Goal: Task Accomplishment & Management: Manage account settings

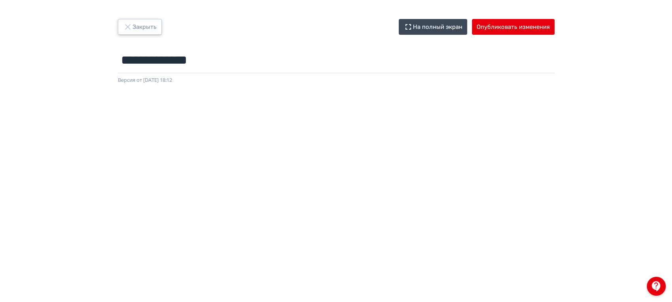
click at [149, 19] on button "Закрыть" at bounding box center [140, 27] width 44 height 16
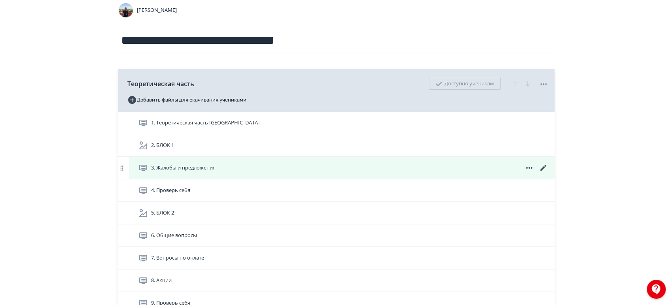
scroll to position [88, 0]
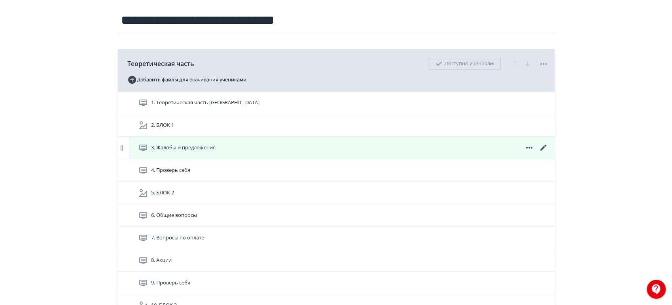
click at [543, 146] on icon at bounding box center [543, 147] width 9 height 9
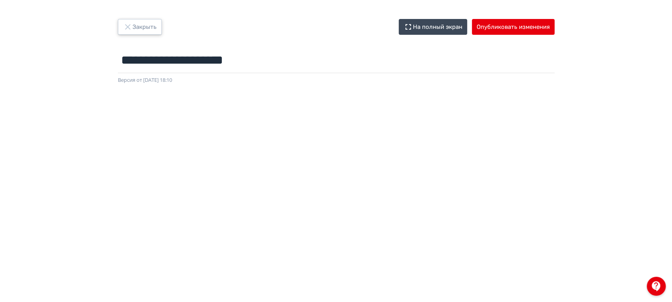
click at [146, 30] on button "Закрыть" at bounding box center [140, 27] width 44 height 16
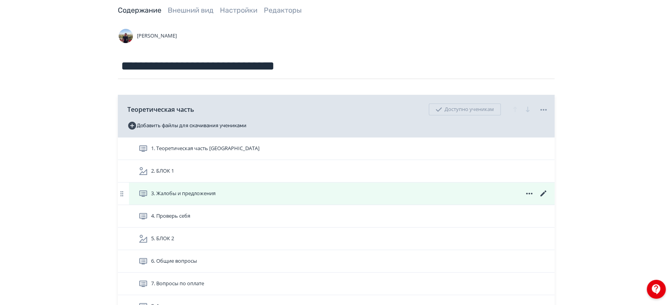
scroll to position [44, 0]
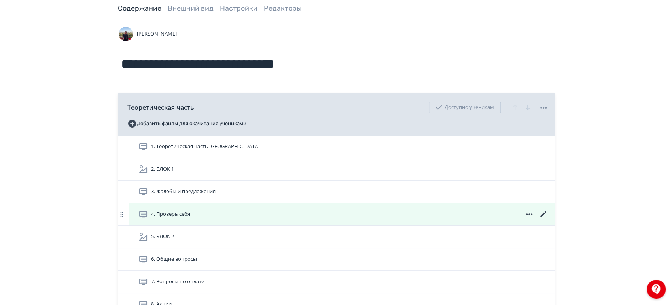
click at [506, 217] on div "4. Проверь себя" at bounding box center [343, 214] width 410 height 9
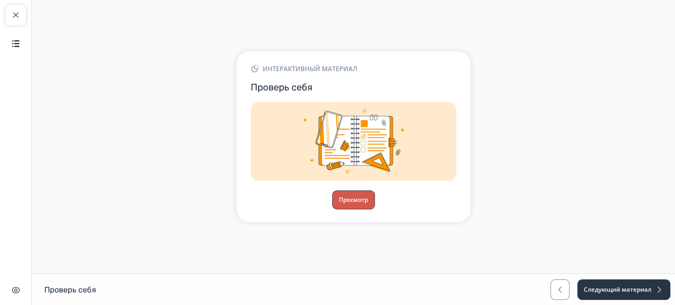
click at [358, 201] on button "Просмотр" at bounding box center [353, 200] width 43 height 19
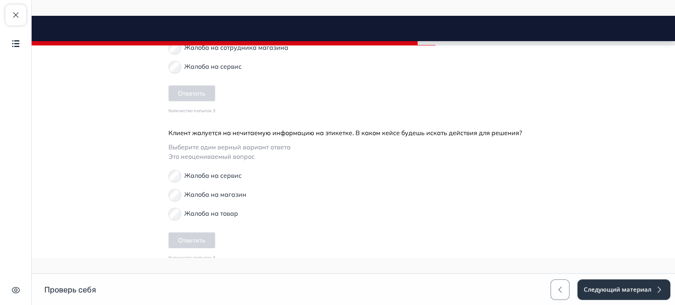
scroll to position [396, 0]
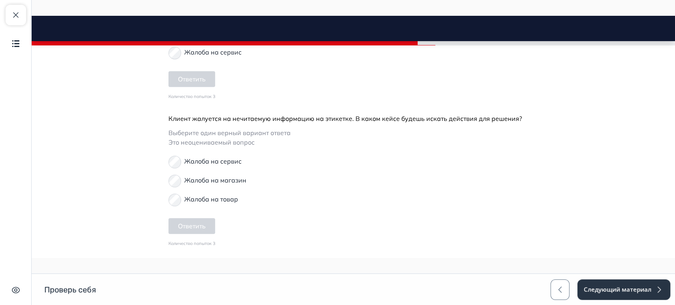
click at [201, 157] on p "Жалоба на сервис" at bounding box center [212, 161] width 57 height 9
click at [192, 221] on button "Ответить" at bounding box center [191, 226] width 47 height 16
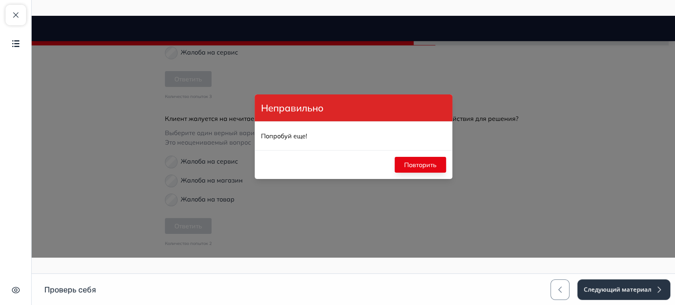
click at [420, 161] on button "Повторить" at bounding box center [420, 165] width 51 height 16
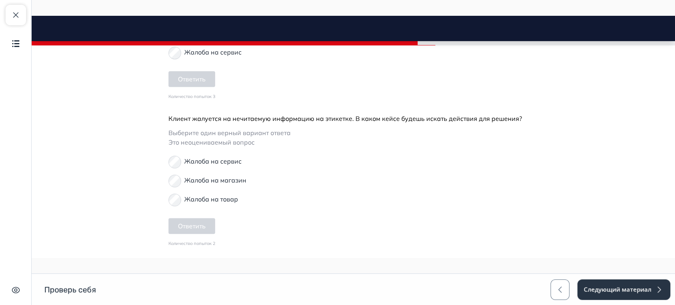
click at [214, 195] on p "Жалоба на товар" at bounding box center [211, 199] width 54 height 9
click at [203, 218] on button "Ответить" at bounding box center [191, 226] width 47 height 16
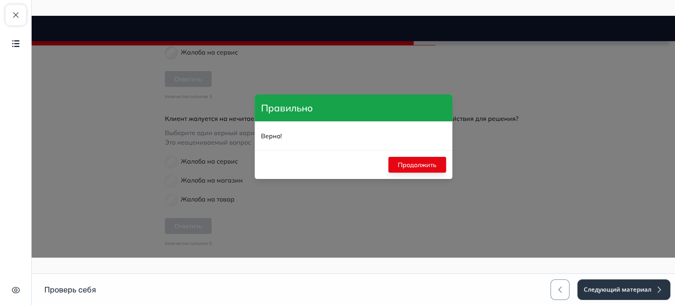
click at [421, 164] on button "Продолжить" at bounding box center [417, 165] width 58 height 16
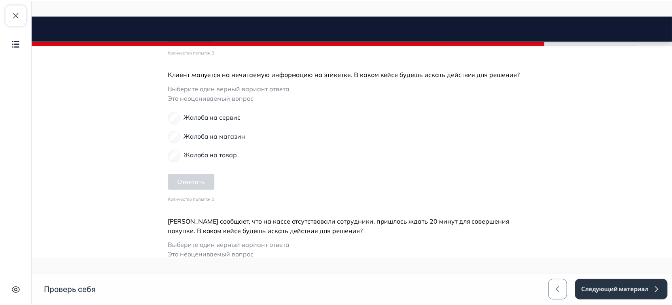
scroll to position [483, 0]
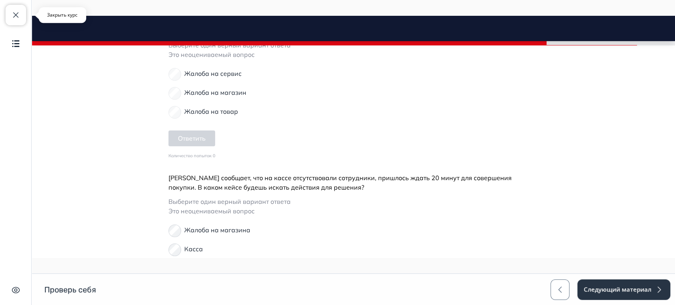
click at [22, 12] on button "Закрыть курс" at bounding box center [16, 15] width 21 height 21
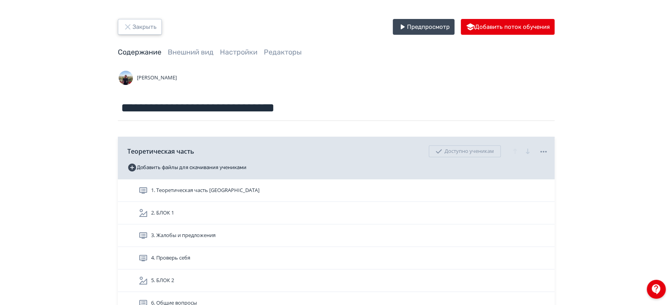
click at [145, 30] on button "Закрыть" at bounding box center [140, 27] width 44 height 16
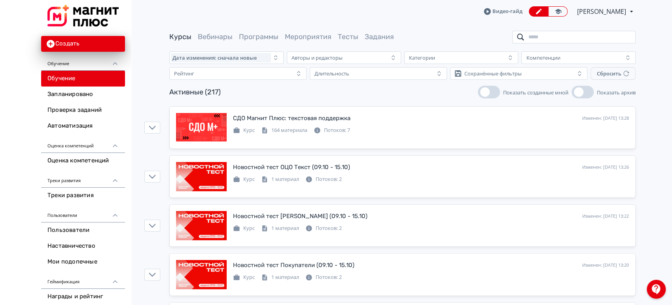
click at [547, 36] on input "search" at bounding box center [573, 37] width 123 height 13
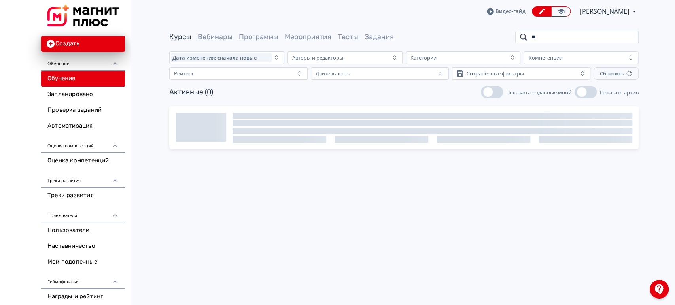
type input "*"
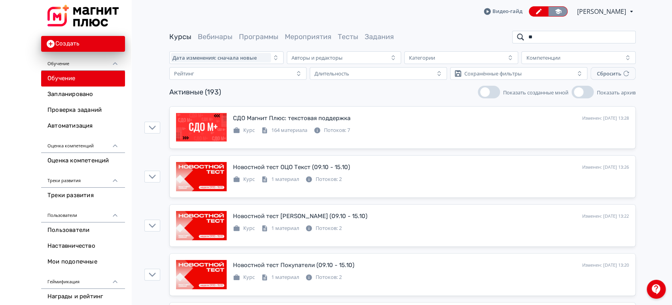
type input "*"
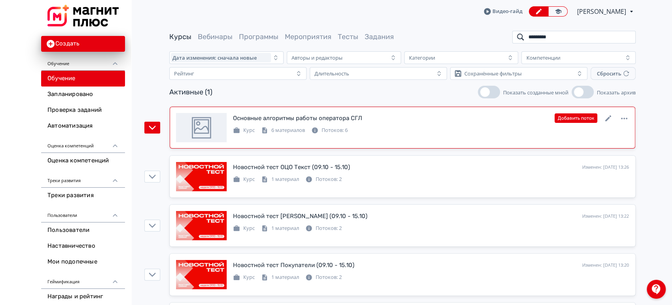
type input "*********"
click at [458, 138] on div "Основные алгоритмы работы оператора СГЛ Изменен: 07.10.2025 в 15:34 Добавить по…" at bounding box center [402, 127] width 453 height 29
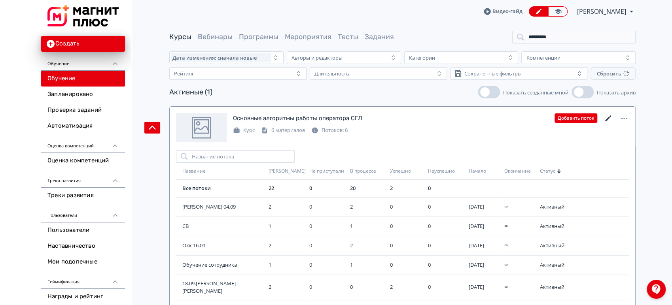
click at [606, 115] on icon at bounding box center [608, 118] width 9 height 9
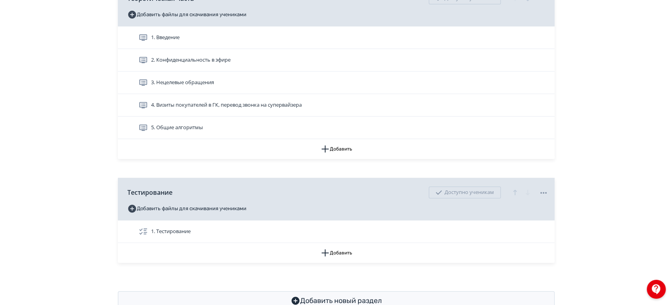
scroll to position [133, 0]
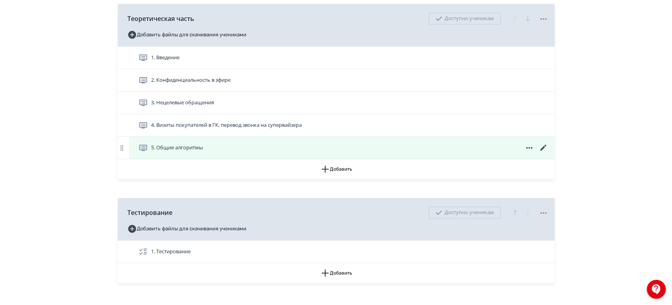
click at [319, 147] on div "5. Общие алгоритмы" at bounding box center [343, 147] width 410 height 9
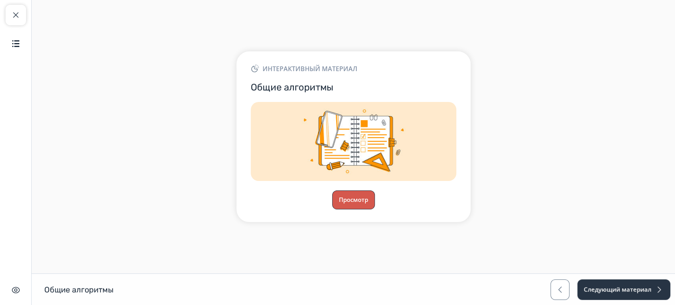
click at [370, 205] on button "Просмотр" at bounding box center [353, 200] width 43 height 19
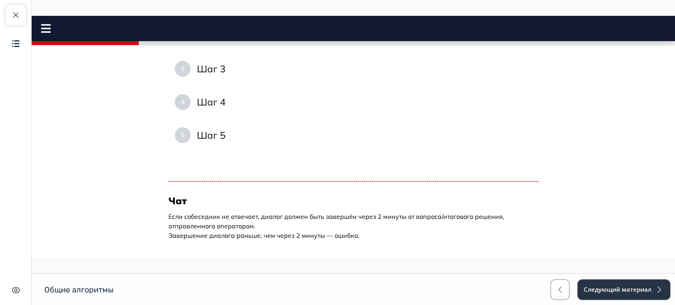
scroll to position [447, 0]
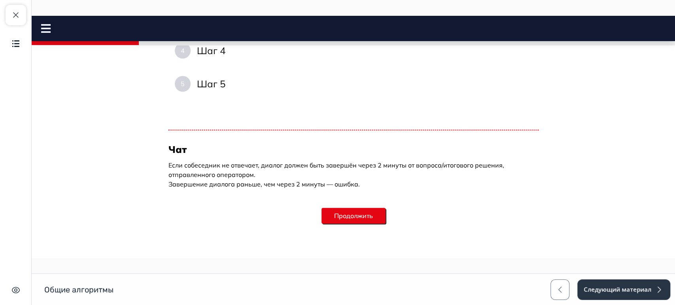
click at [365, 227] on div "Продолжить" at bounding box center [354, 216] width 64 height 35
click at [365, 219] on button "Продолжить" at bounding box center [354, 216] width 64 height 16
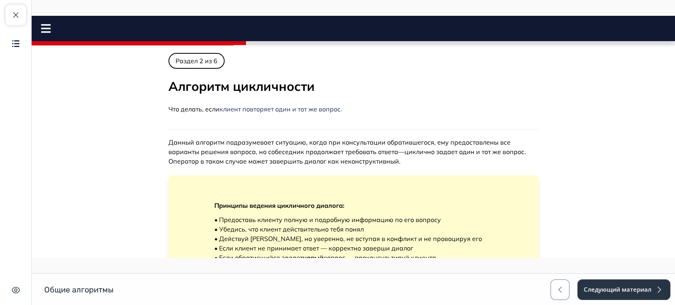
scroll to position [0, 0]
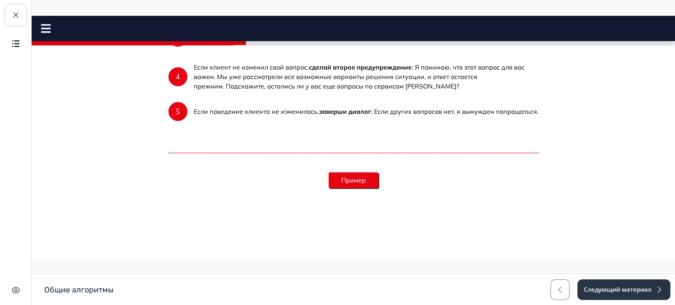
click at [344, 182] on button "Пример" at bounding box center [354, 180] width 50 height 16
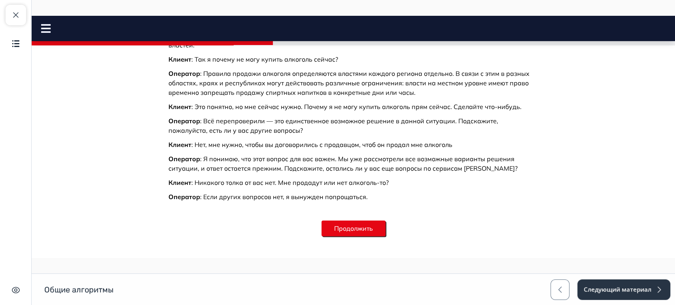
scroll to position [541, 0]
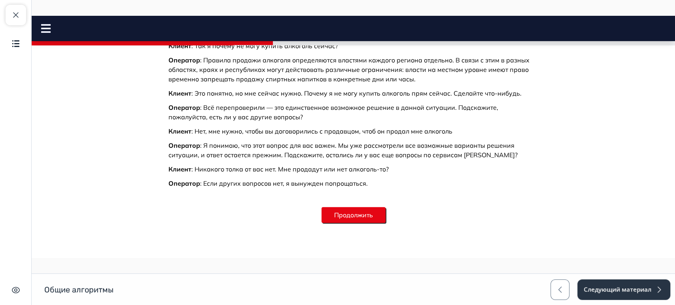
drag, startPoint x: 355, startPoint y: 226, endPoint x: 355, endPoint y: 220, distance: 5.9
click at [355, 224] on div "Продолжить" at bounding box center [354, 215] width 64 height 35
click at [355, 220] on button "Продолжить" at bounding box center [354, 215] width 64 height 16
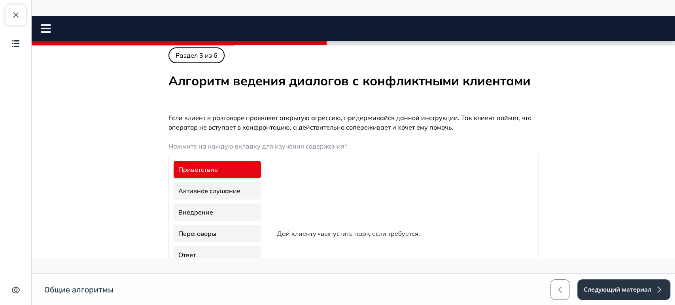
scroll to position [0, 0]
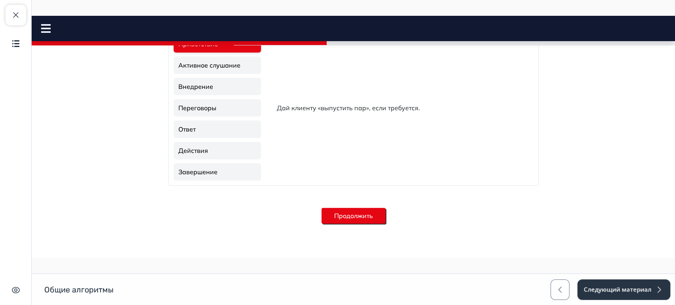
click at [352, 213] on button "Продолжить" at bounding box center [354, 216] width 64 height 16
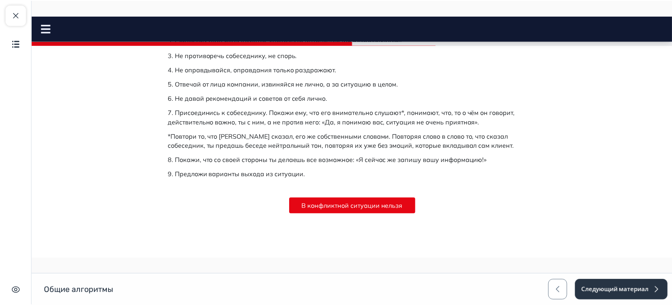
scroll to position [122, 0]
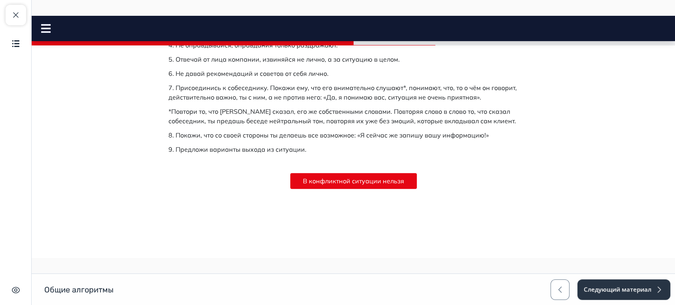
click at [358, 170] on div "1. Сохраняй спокойствие, демонстрируй вежливость. 2. Соблюдай темп речи клиента…" at bounding box center [353, 93] width 370 height 191
click at [591, 281] on button "Следующий материал" at bounding box center [624, 290] width 94 height 21
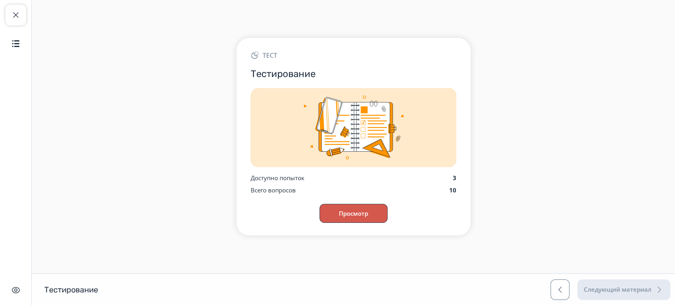
click at [355, 216] on button "Просмотр" at bounding box center [354, 213] width 68 height 19
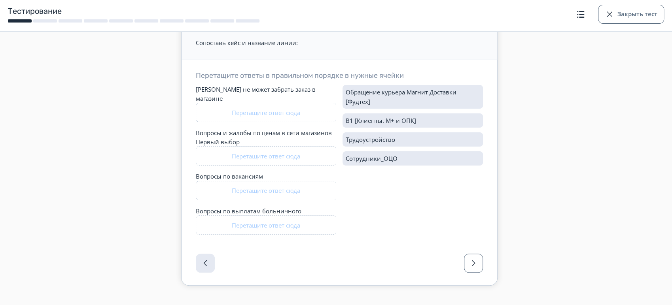
scroll to position [55, 0]
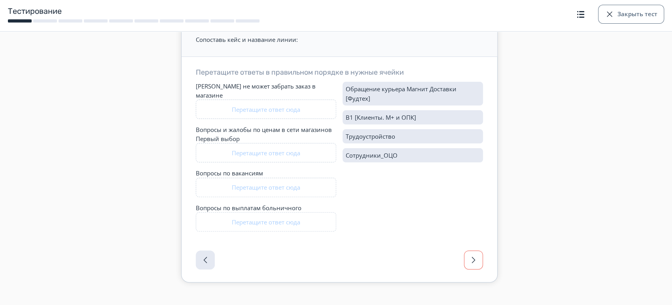
click at [479, 252] on button "button" at bounding box center [473, 260] width 19 height 19
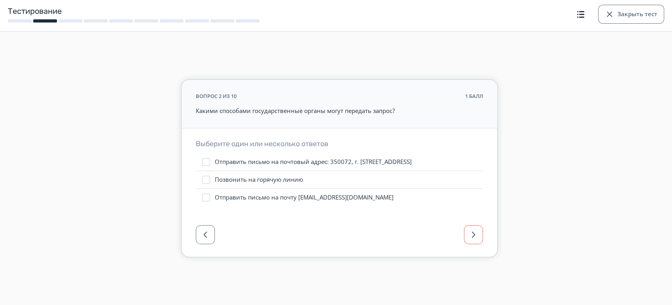
scroll to position [0, 0]
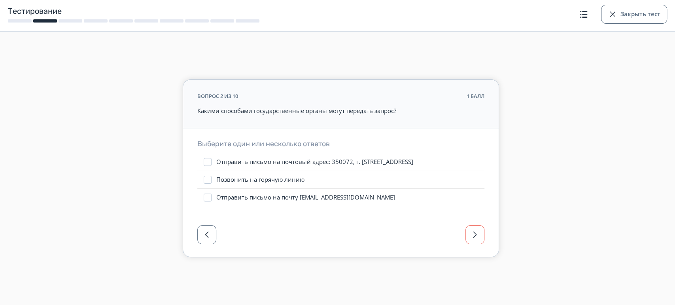
click at [469, 240] on button "button" at bounding box center [475, 234] width 19 height 19
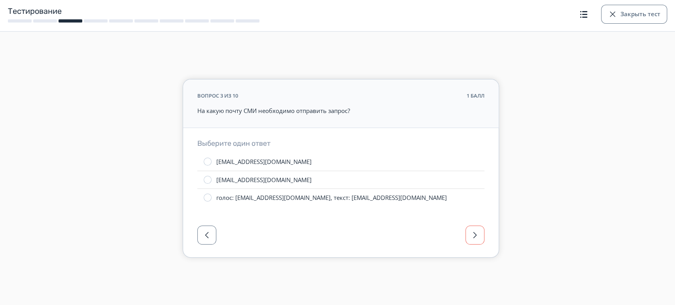
click at [473, 243] on button "button" at bounding box center [475, 235] width 19 height 19
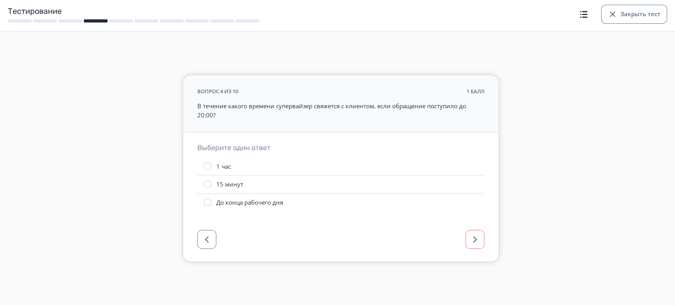
click at [473, 243] on span "button" at bounding box center [474, 239] width 9 height 9
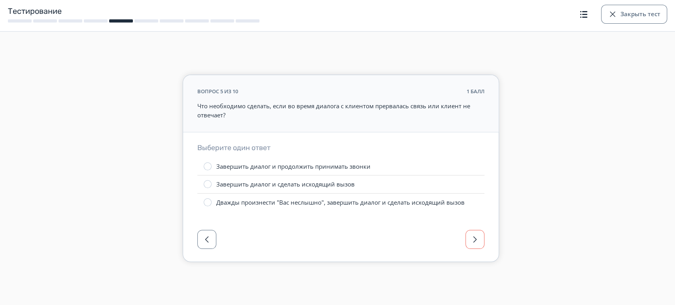
click at [473, 243] on span "button" at bounding box center [474, 239] width 9 height 9
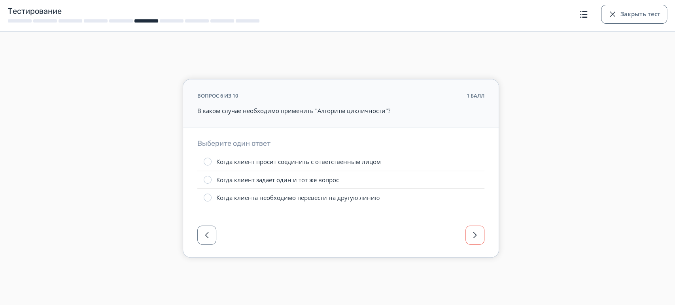
click at [473, 243] on button "button" at bounding box center [475, 235] width 19 height 19
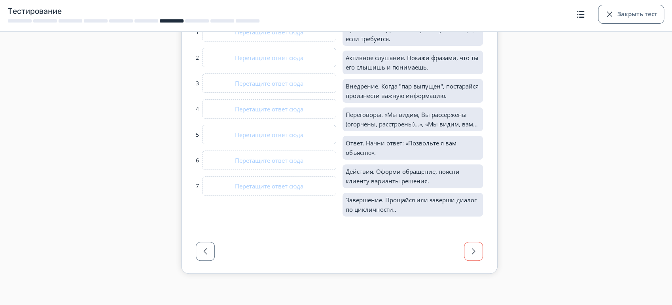
click at [469, 250] on span "button" at bounding box center [473, 251] width 9 height 9
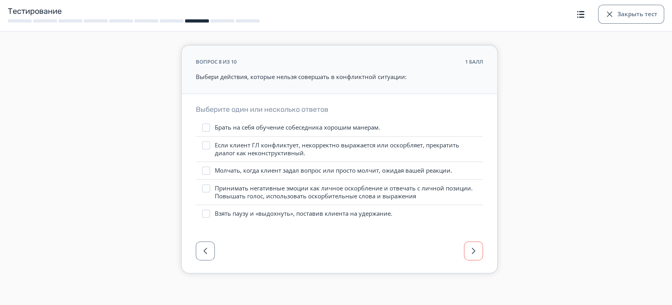
scroll to position [18, 0]
click at [469, 250] on span "button" at bounding box center [473, 251] width 9 height 9
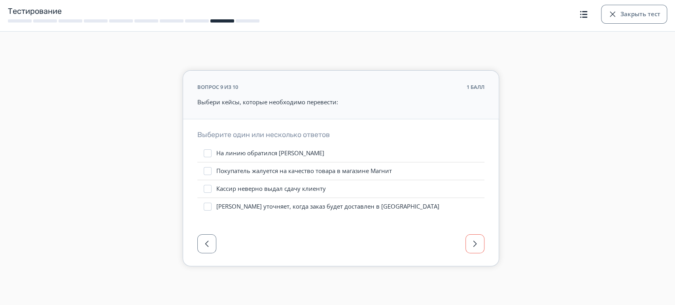
click at [468, 250] on button "button" at bounding box center [475, 244] width 19 height 19
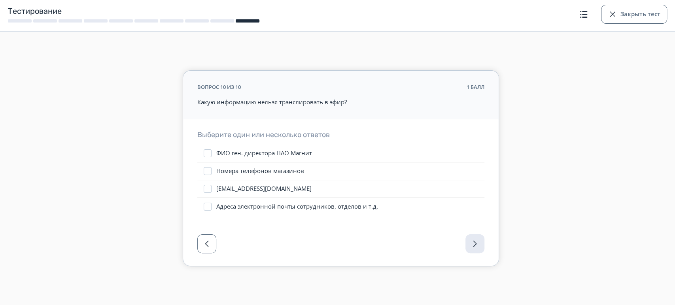
click at [468, 250] on div at bounding box center [341, 247] width 316 height 40
click at [637, 19] on button "Закрыть тест" at bounding box center [634, 14] width 66 height 19
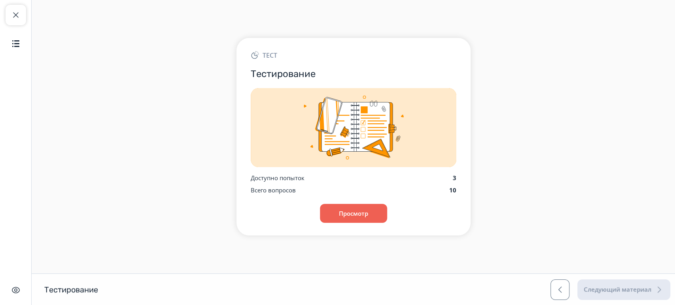
click at [2, 15] on div "Закрыть курс Содержание Скрыть интерфейс" at bounding box center [16, 152] width 32 height 305
click at [16, 15] on span "button" at bounding box center [15, 14] width 9 height 9
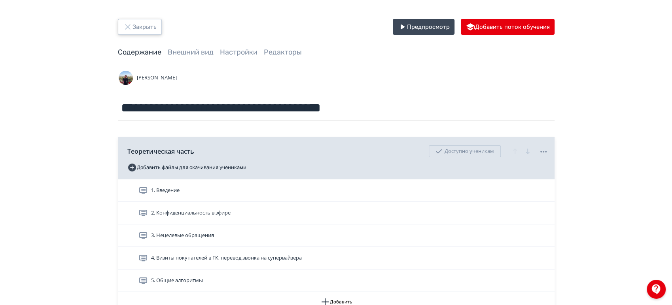
click at [140, 31] on button "Закрыть" at bounding box center [140, 27] width 44 height 16
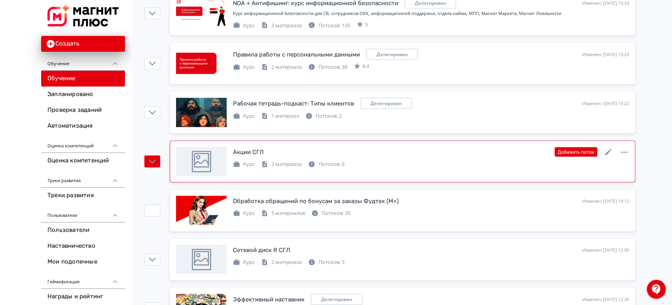
scroll to position [1098, 0]
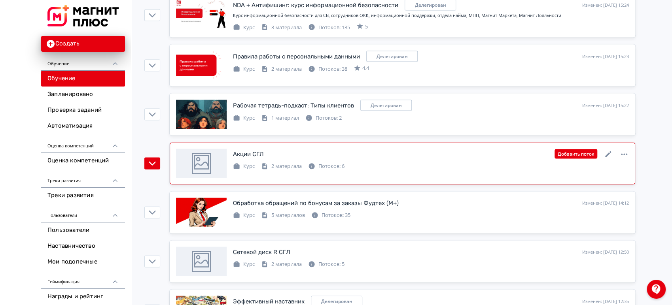
click at [385, 167] on div "Курс 2 материала Потоков: 6" at bounding box center [431, 165] width 396 height 9
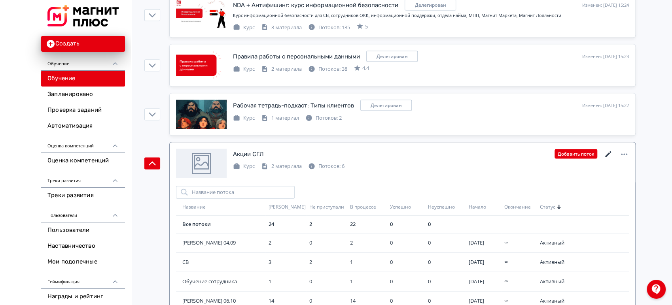
click at [611, 151] on icon at bounding box center [608, 154] width 9 height 9
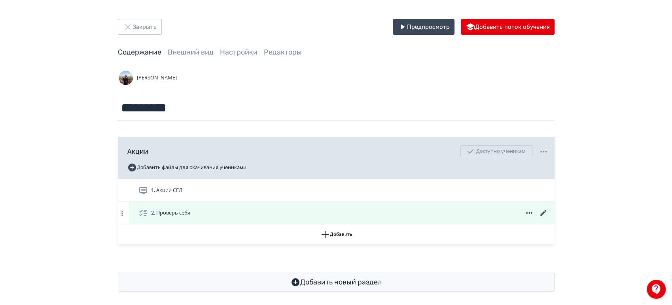
click at [541, 210] on icon at bounding box center [543, 212] width 9 height 9
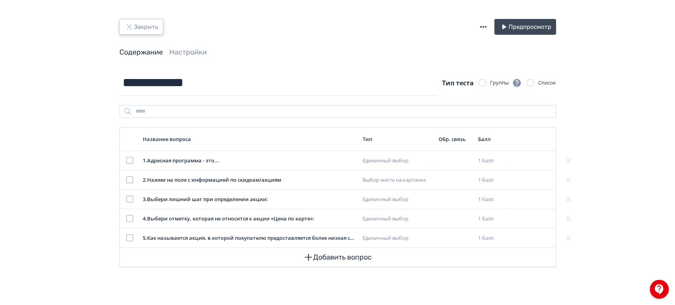
click at [155, 25] on button "Закрыть" at bounding box center [141, 27] width 44 height 16
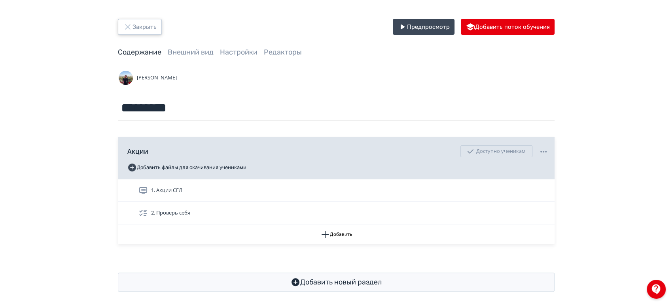
click at [155, 30] on button "Закрыть" at bounding box center [140, 27] width 44 height 16
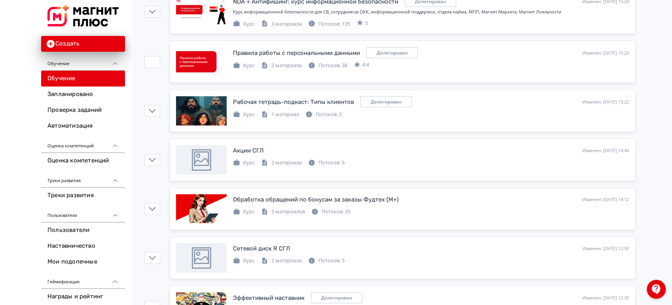
scroll to position [1142, 0]
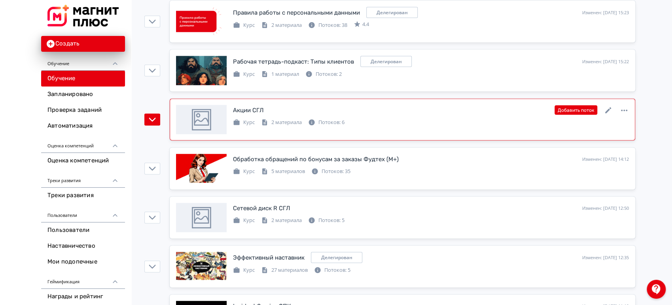
drag, startPoint x: 422, startPoint y: 114, endPoint x: 503, endPoint y: 107, distance: 81.8
click at [422, 117] on div "Курс 2 материала Потоков: 6" at bounding box center [431, 121] width 396 height 9
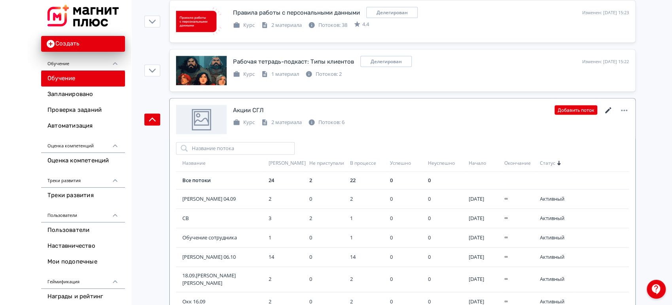
click at [611, 108] on icon at bounding box center [608, 110] width 9 height 9
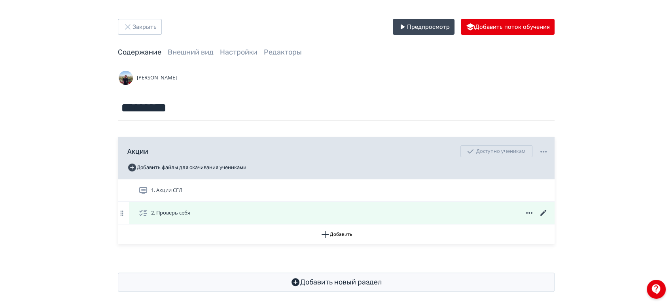
click at [543, 214] on icon at bounding box center [543, 213] width 6 height 6
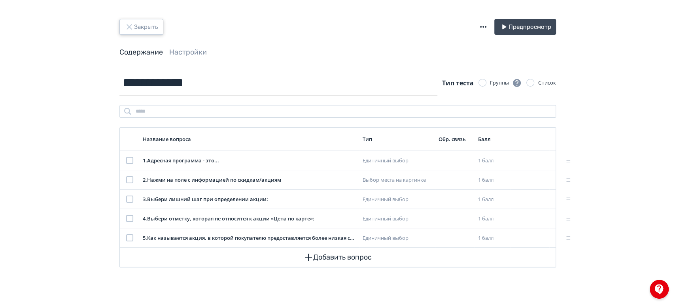
click at [148, 34] on button "Закрыть" at bounding box center [141, 27] width 44 height 16
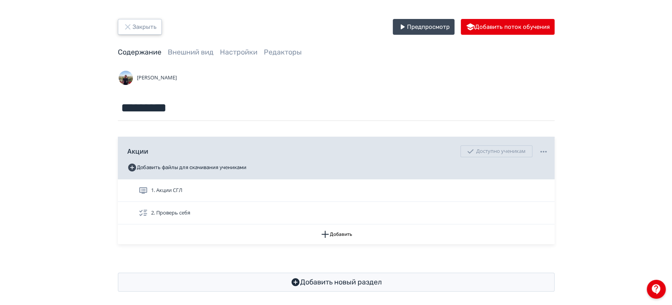
click at [148, 34] on button "Закрыть" at bounding box center [140, 27] width 44 height 16
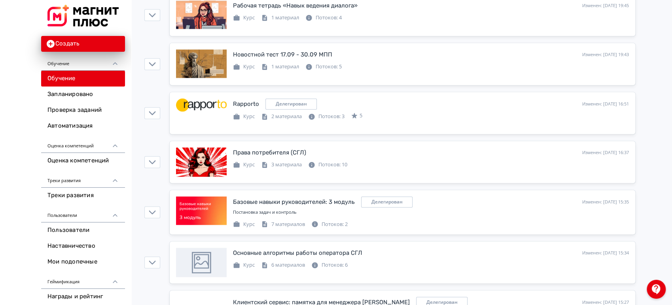
scroll to position [791, 0]
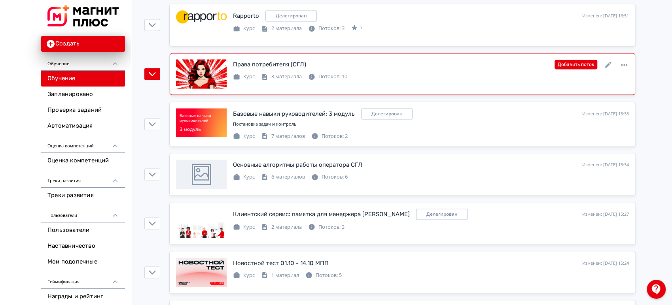
click at [394, 86] on div "Права потребителя (СГЛ) Изменен: 07.10.2025 в 16:37 Добавить поток Курс 3 матер…" at bounding box center [402, 73] width 453 height 29
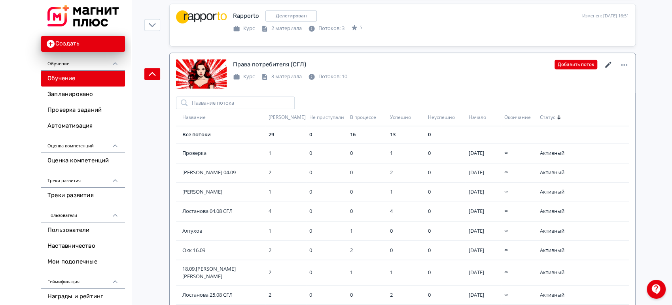
click at [608, 60] on icon at bounding box center [608, 64] width 9 height 9
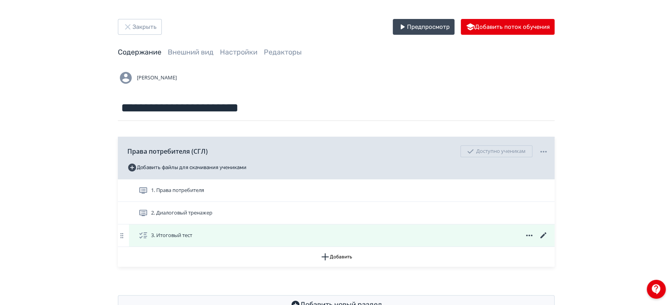
click at [544, 235] on icon at bounding box center [543, 236] width 6 height 6
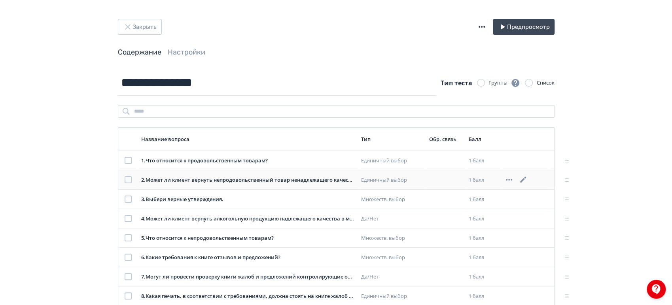
click at [521, 175] on icon at bounding box center [523, 179] width 9 height 9
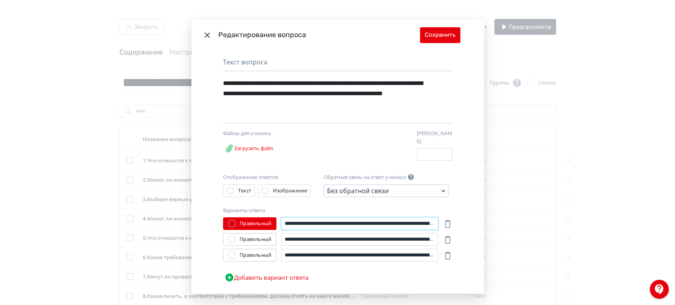
scroll to position [0, 81]
drag, startPoint x: 355, startPoint y: 223, endPoint x: 454, endPoint y: 229, distance: 99.8
click at [454, 229] on div "**********" at bounding box center [337, 172] width 293 height 243
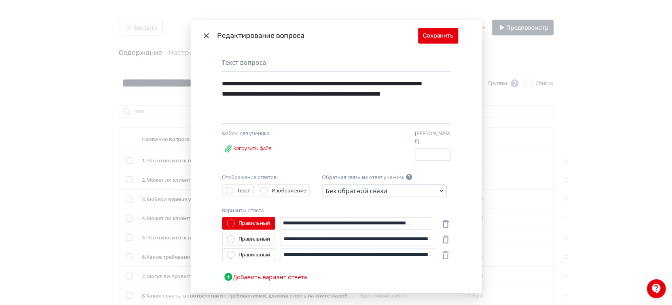
scroll to position [0, 0]
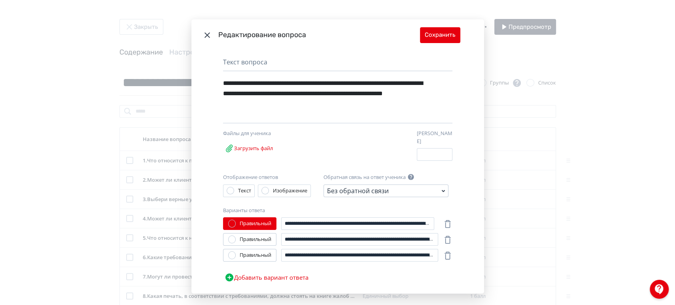
click at [547, 199] on div "**********" at bounding box center [337, 152] width 675 height 305
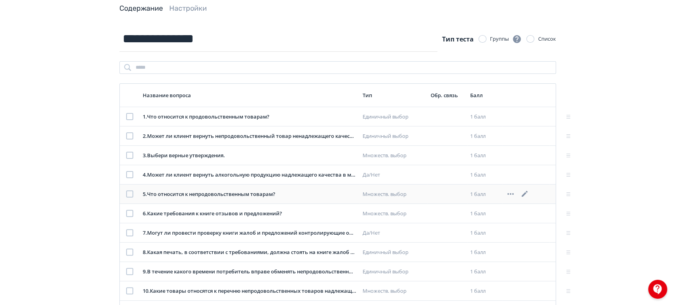
scroll to position [78, 0]
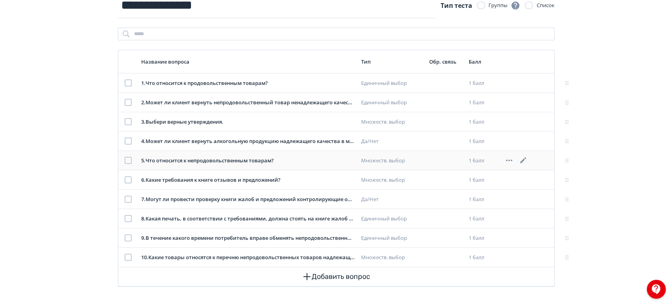
click at [524, 159] on icon at bounding box center [523, 160] width 6 height 6
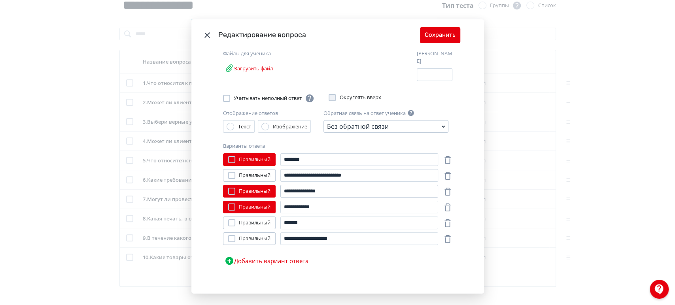
scroll to position [0, 0]
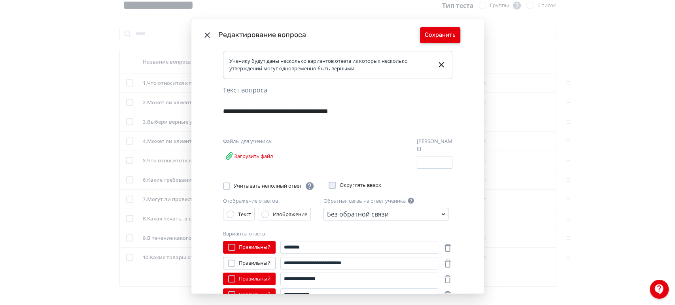
click at [446, 32] on button "Сохранить" at bounding box center [440, 35] width 40 height 16
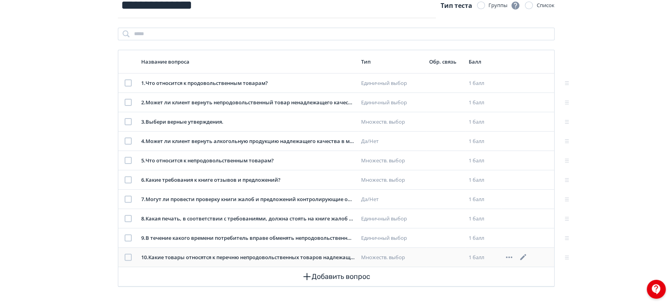
click at [521, 259] on icon at bounding box center [523, 257] width 6 height 6
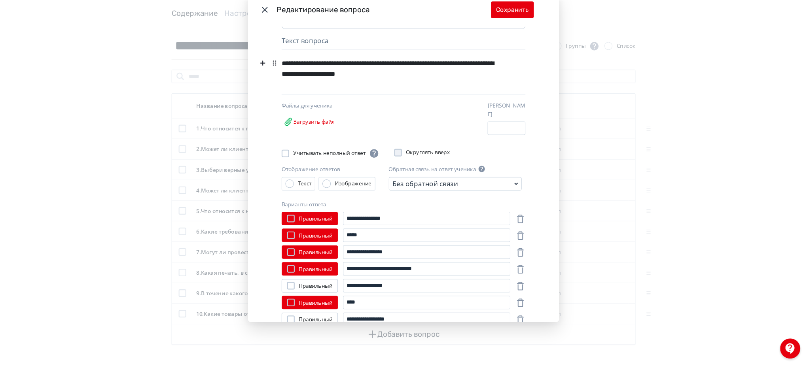
scroll to position [26, 0]
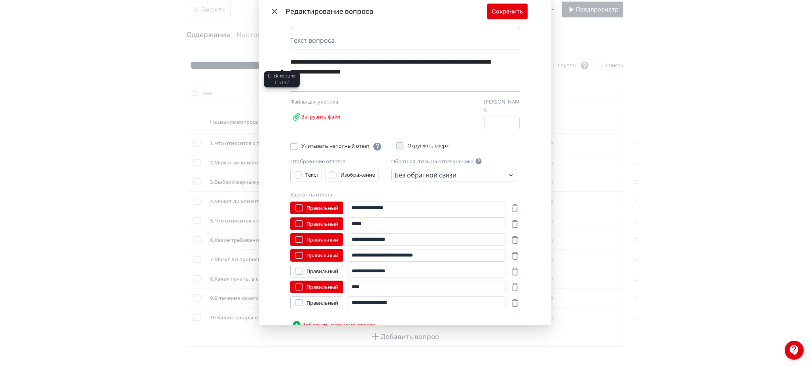
click at [270, 10] on icon "Modal" at bounding box center [274, 11] width 9 height 9
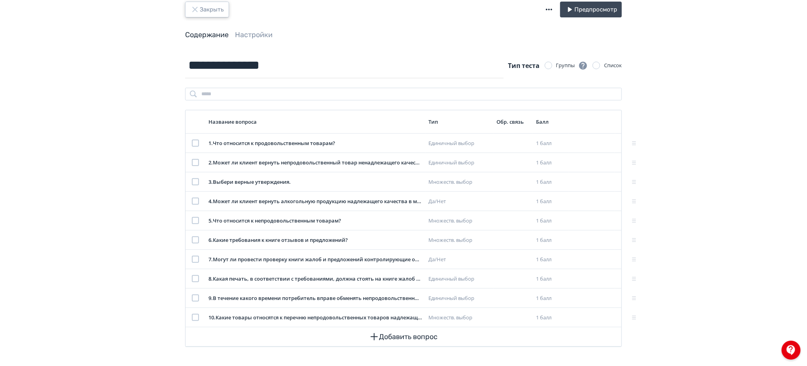
click at [203, 15] on button "Закрыть" at bounding box center [207, 10] width 44 height 16
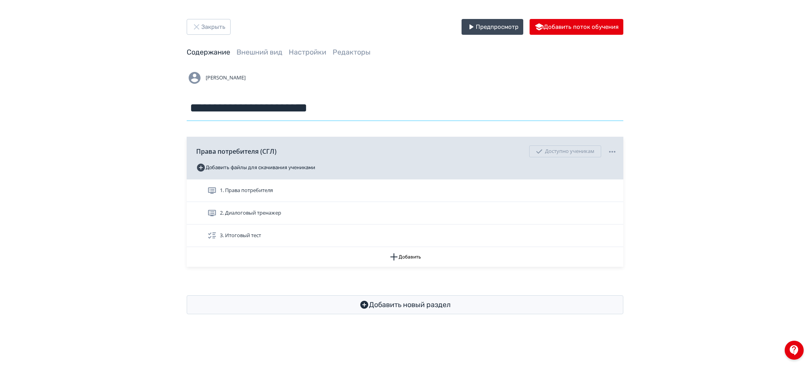
drag, startPoint x: 353, startPoint y: 110, endPoint x: 187, endPoint y: 117, distance: 165.9
click at [187, 117] on input "**********" at bounding box center [405, 108] width 437 height 26
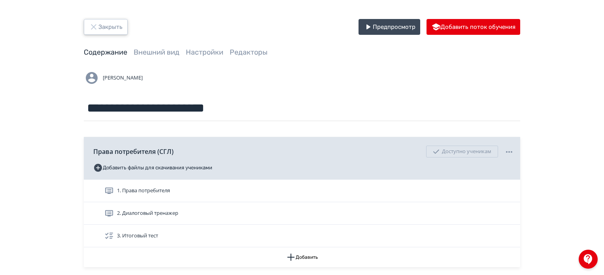
click at [123, 23] on button "Закрыть" at bounding box center [106, 27] width 44 height 16
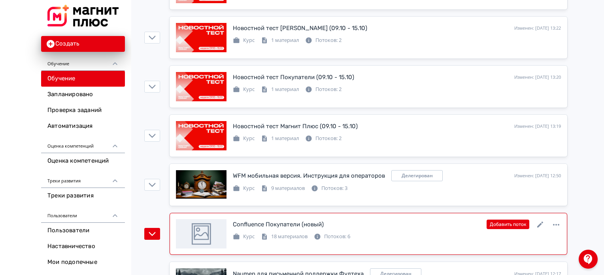
scroll to position [316, 0]
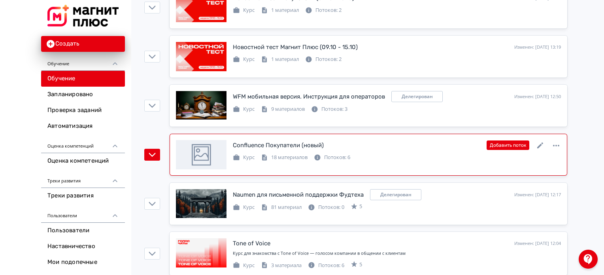
click at [416, 171] on link "Confluence Покупатели (новый) Изменен: 08.10.2025 в 12:26 Добавить поток Курс 1…" at bounding box center [369, 155] width 398 height 42
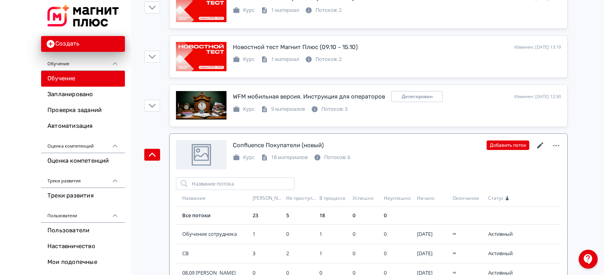
click at [541, 146] on icon at bounding box center [540, 145] width 9 height 9
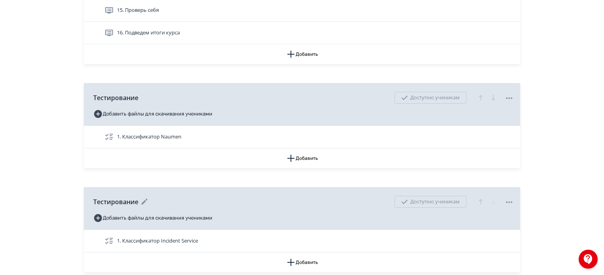
scroll to position [554, 0]
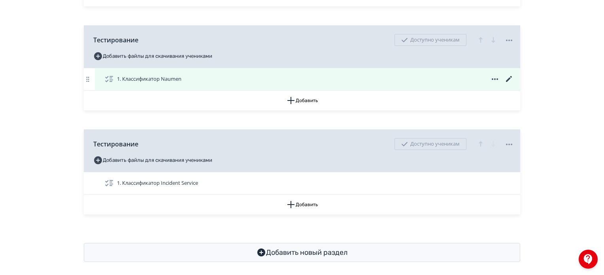
click at [507, 80] on icon at bounding box center [509, 79] width 6 height 6
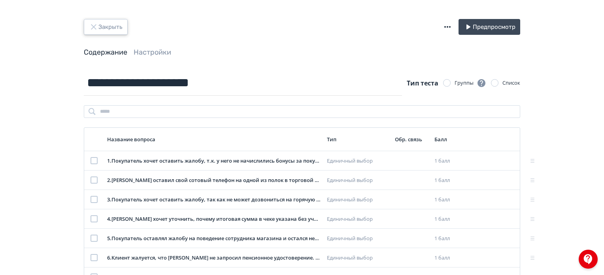
click at [111, 32] on button "Закрыть" at bounding box center [106, 27] width 44 height 16
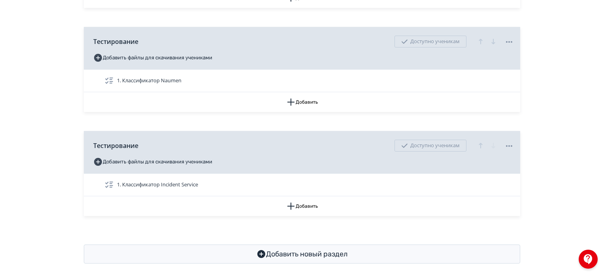
scroll to position [558, 0]
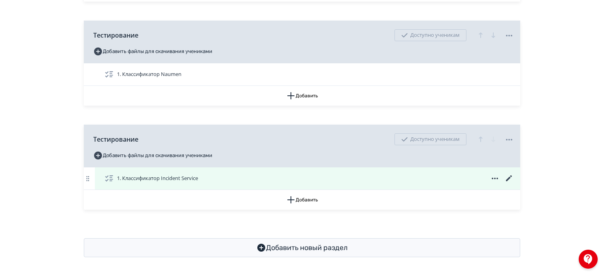
click at [510, 175] on icon at bounding box center [509, 178] width 6 height 6
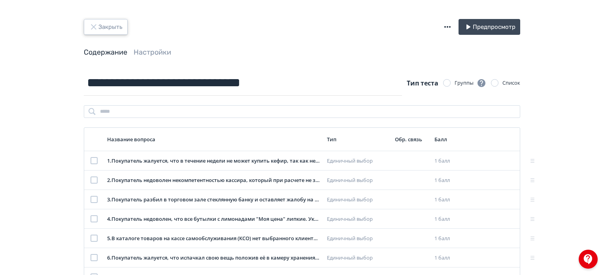
click at [98, 21] on button "Закрыть" at bounding box center [106, 27] width 44 height 16
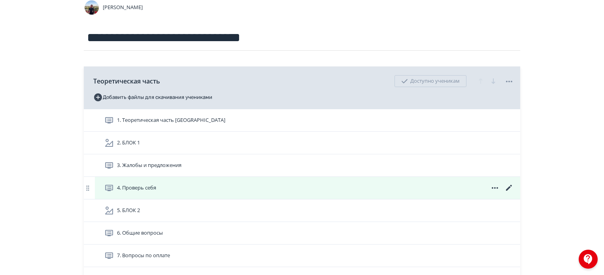
scroll to position [84, 0]
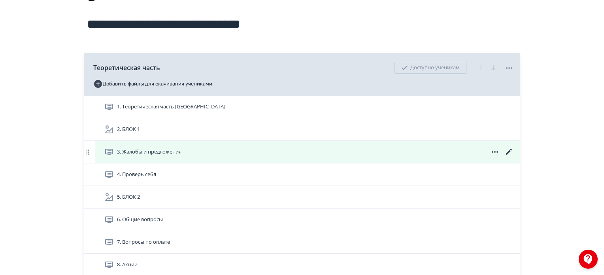
click at [507, 150] on icon at bounding box center [509, 151] width 9 height 9
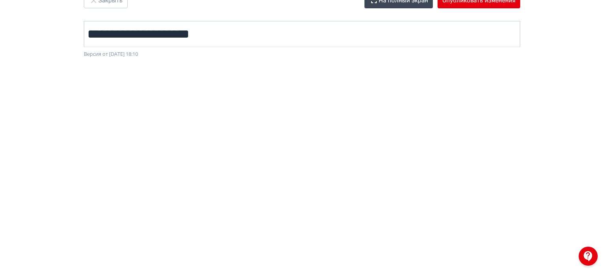
scroll to position [25, 0]
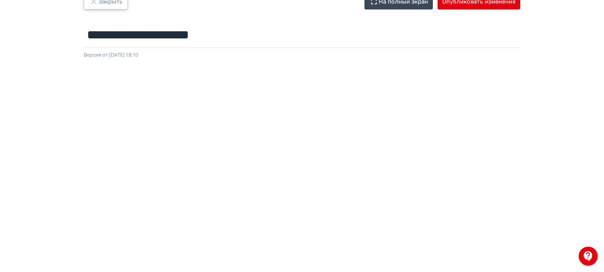
click at [103, 7] on button "Закрыть" at bounding box center [106, 2] width 44 height 16
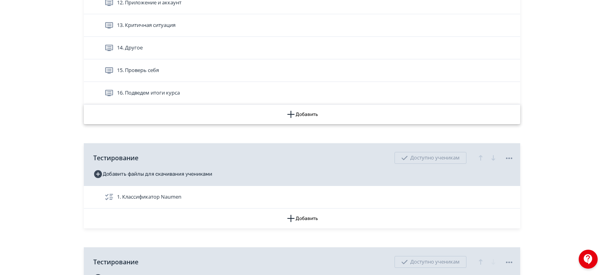
scroll to position [435, 0]
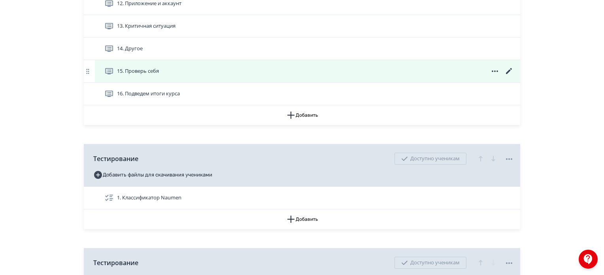
click at [509, 68] on icon at bounding box center [509, 70] width 9 height 9
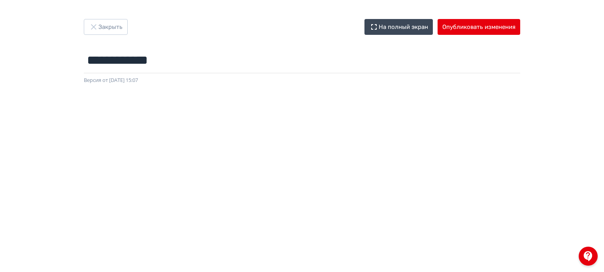
scroll to position [40, 0]
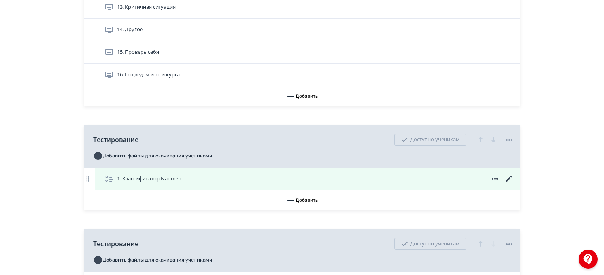
scroll to position [440, 0]
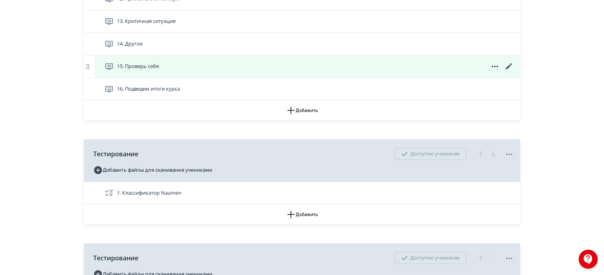
click at [212, 65] on div "15. Проверь себя" at bounding box center [309, 66] width 410 height 9
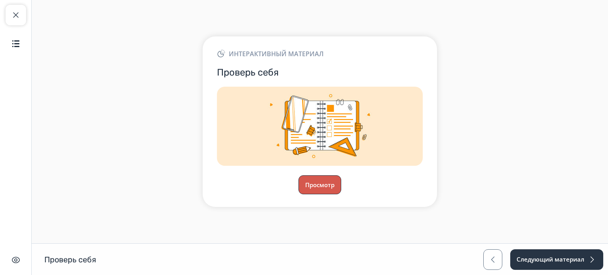
click at [320, 185] on button "Просмотр" at bounding box center [319, 184] width 43 height 19
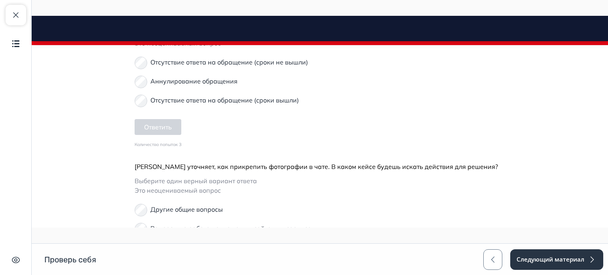
scroll to position [672, 0]
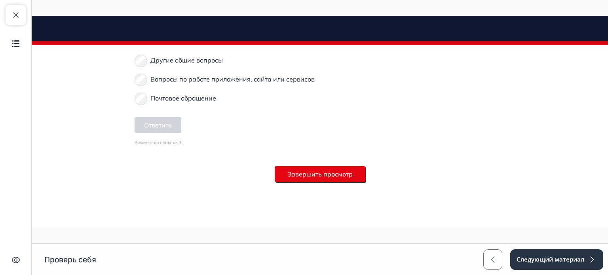
click at [332, 169] on button "Завершить просмотр" at bounding box center [319, 174] width 91 height 16
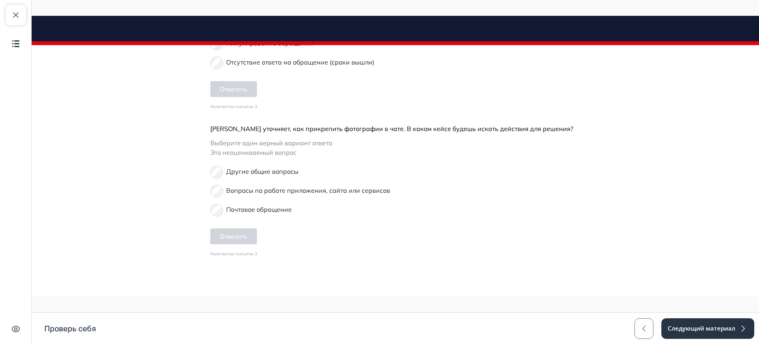
scroll to position [680, 0]
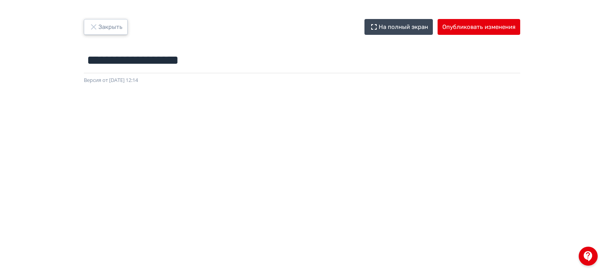
click at [115, 31] on button "Закрыть" at bounding box center [106, 27] width 44 height 16
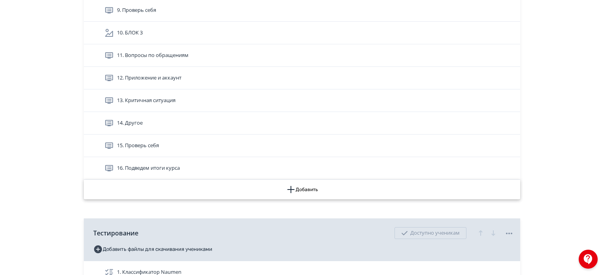
scroll to position [321, 0]
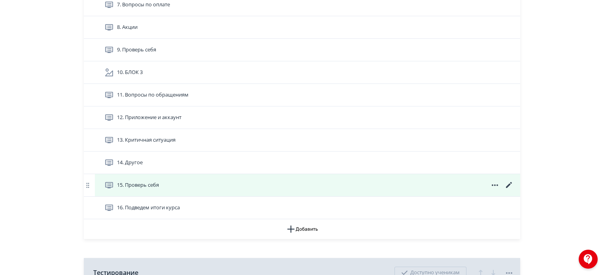
click at [510, 182] on icon at bounding box center [509, 185] width 6 height 6
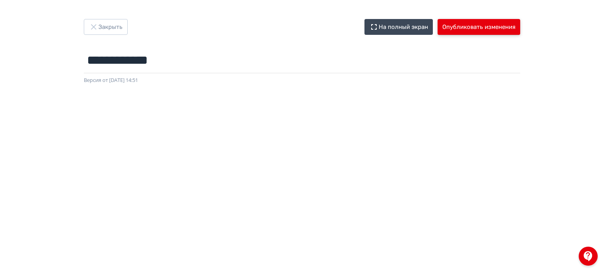
click at [479, 32] on button "Опубликовать изменения" at bounding box center [479, 27] width 83 height 16
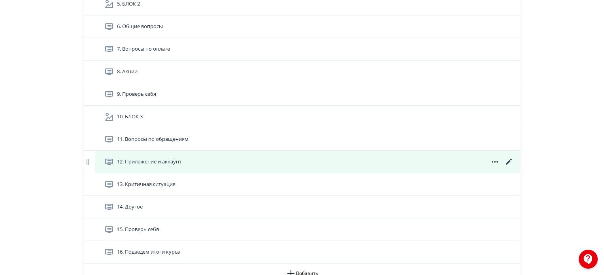
scroll to position [316, 0]
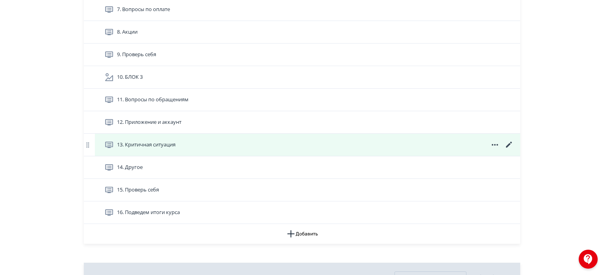
click at [511, 145] on icon at bounding box center [509, 144] width 9 height 9
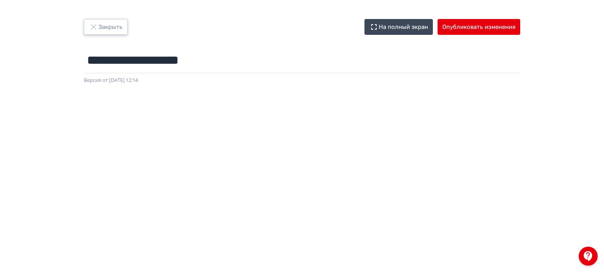
click at [112, 34] on button "Закрыть" at bounding box center [106, 27] width 44 height 16
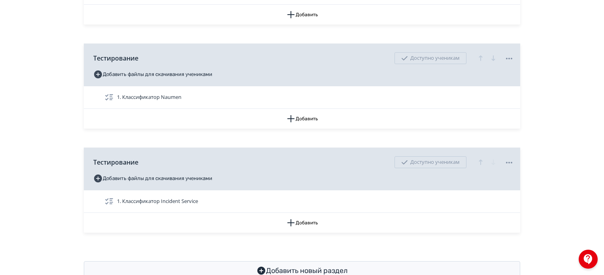
scroll to position [558, 0]
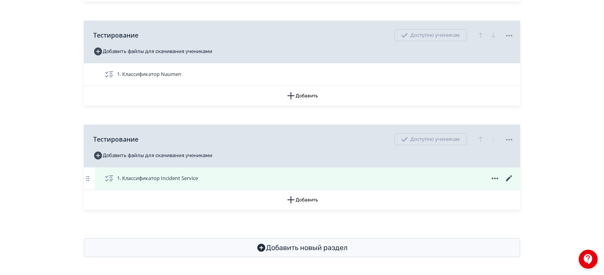
click at [510, 178] on icon at bounding box center [509, 178] width 9 height 9
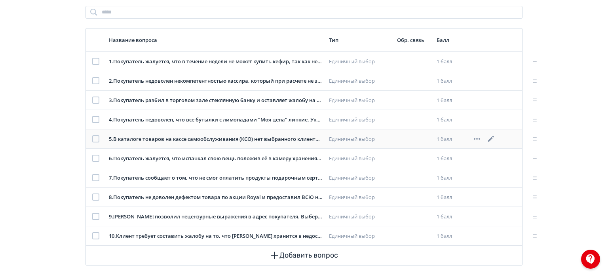
scroll to position [108, 0]
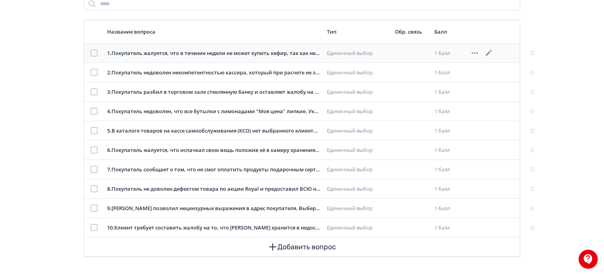
click at [492, 53] on icon at bounding box center [489, 52] width 9 height 9
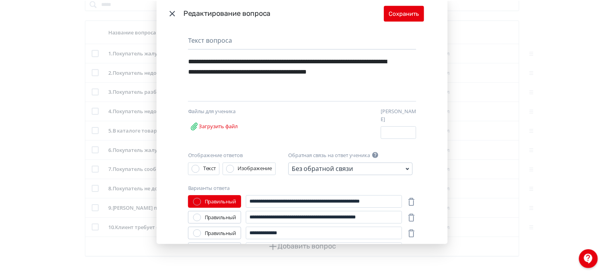
scroll to position [31, 0]
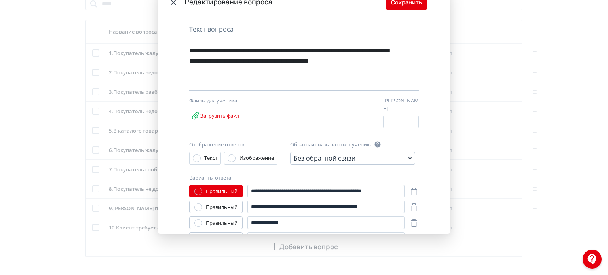
click at [500, 97] on div "**********" at bounding box center [304, 137] width 608 height 275
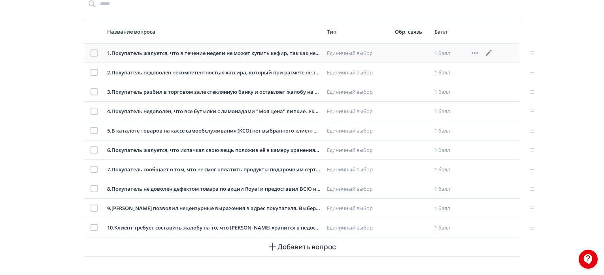
click at [220, 55] on div "1 . Покупатель жалуется, что в течение недели не может купить кефир, так как не…" at bounding box center [214, 53] width 214 height 8
click at [179, 45] on td "1 . Покупатель жалуется, что в течение недели не может купить кефир, так как не…" at bounding box center [214, 53] width 220 height 19
click at [138, 53] on div "1 . Покупатель жалуется, что в течение недели не может купить кефир, так как не…" at bounding box center [214, 53] width 214 height 8
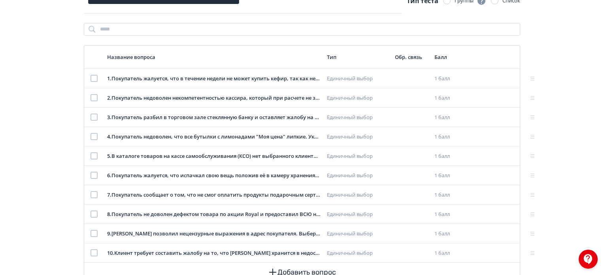
scroll to position [0, 0]
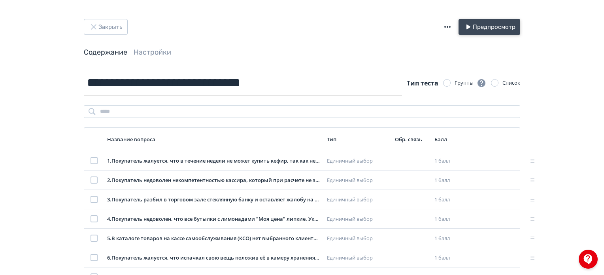
click at [480, 29] on button "Предпросмотр" at bounding box center [490, 27] width 62 height 16
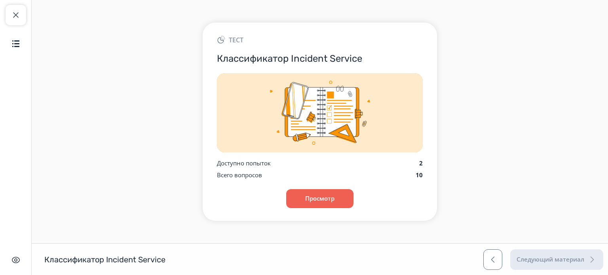
click at [339, 184] on div "Тест Классификатор Incident Service Доступно попыток 2 Всего вопросов 10 Просмо…" at bounding box center [320, 122] width 234 height 198
click at [333, 196] on button "Просмотр" at bounding box center [320, 198] width 68 height 19
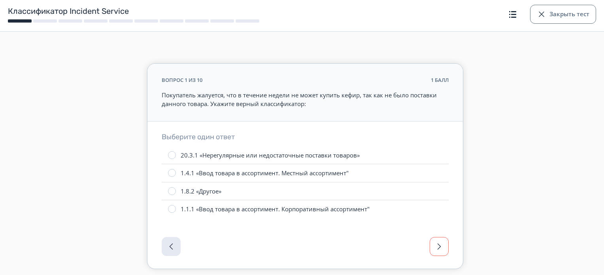
click at [433, 247] on button "button" at bounding box center [439, 246] width 19 height 19
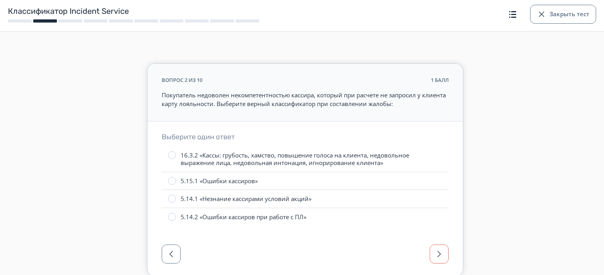
click at [435, 256] on span "button" at bounding box center [439, 253] width 9 height 9
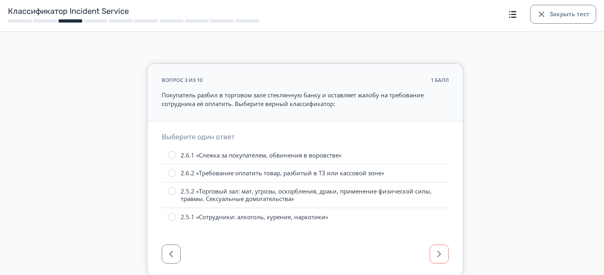
click at [435, 256] on span "button" at bounding box center [439, 253] width 9 height 9
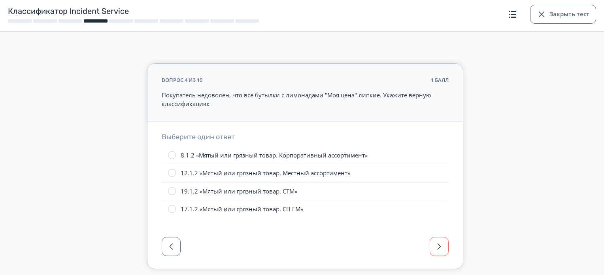
click at [435, 256] on div at bounding box center [306, 249] width 316 height 40
click at [441, 246] on span "button" at bounding box center [439, 246] width 9 height 9
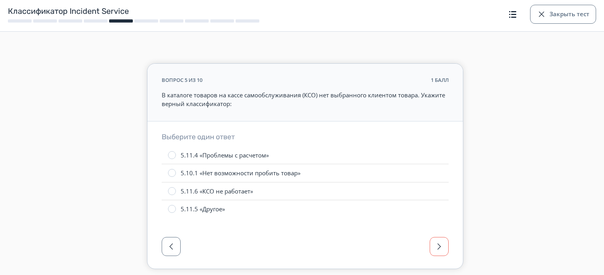
click at [441, 246] on span "button" at bounding box center [439, 246] width 9 height 9
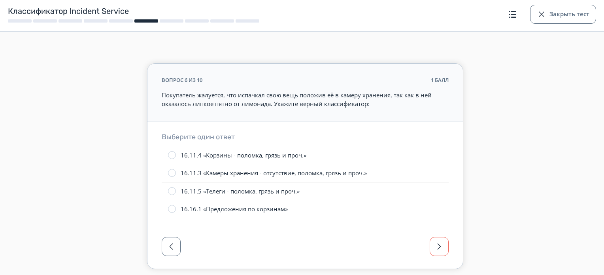
click at [441, 246] on span "button" at bounding box center [439, 246] width 9 height 9
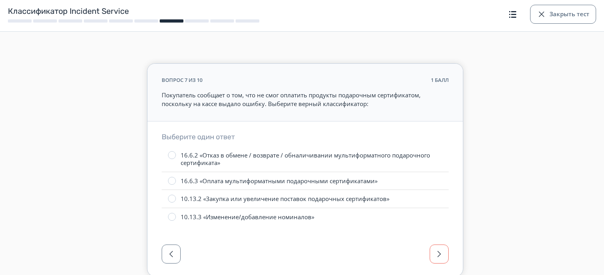
click at [441, 246] on button "button" at bounding box center [439, 253] width 19 height 19
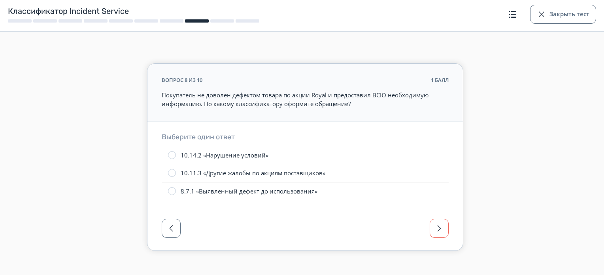
click at [441, 246] on div at bounding box center [306, 231] width 316 height 40
click at [446, 229] on button "button" at bounding box center [439, 228] width 19 height 19
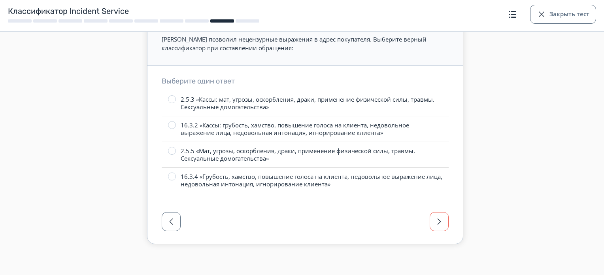
click at [441, 227] on button "button" at bounding box center [439, 221] width 19 height 19
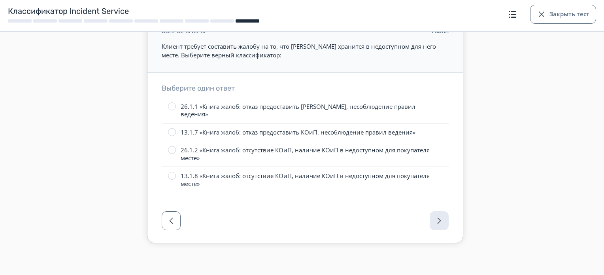
scroll to position [40, 0]
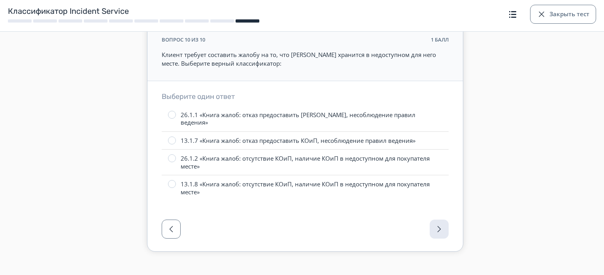
click at [441, 227] on div at bounding box center [306, 232] width 316 height 40
click at [440, 220] on div at bounding box center [306, 232] width 316 height 40
click at [568, 19] on button "Закрыть тест" at bounding box center [563, 14] width 66 height 19
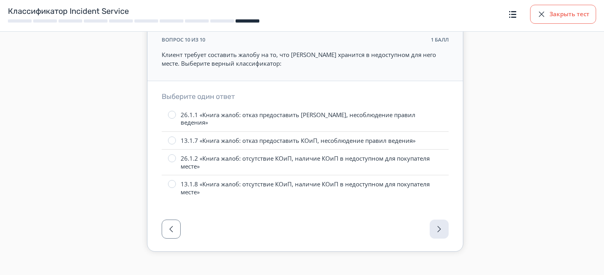
scroll to position [0, 0]
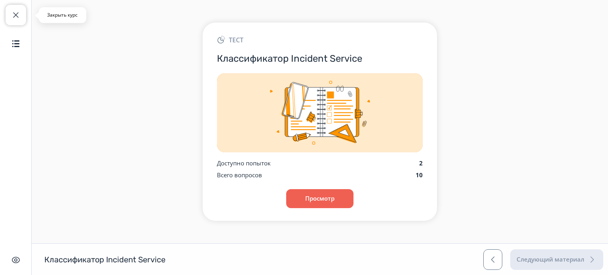
click at [15, 17] on span "button" at bounding box center [15, 14] width 9 height 9
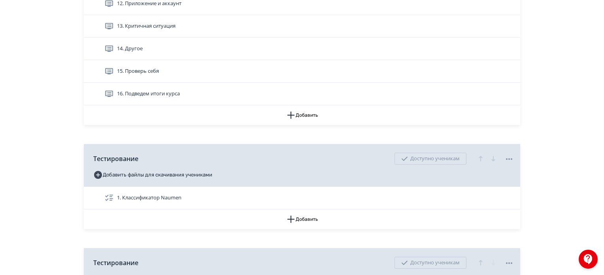
scroll to position [558, 0]
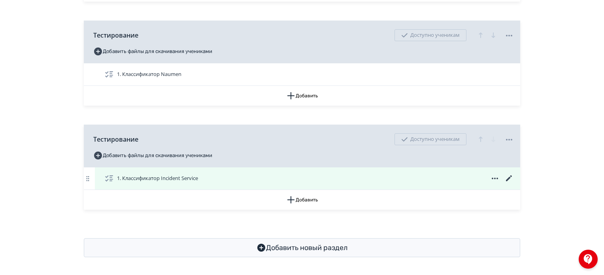
click at [512, 175] on icon at bounding box center [509, 178] width 6 height 6
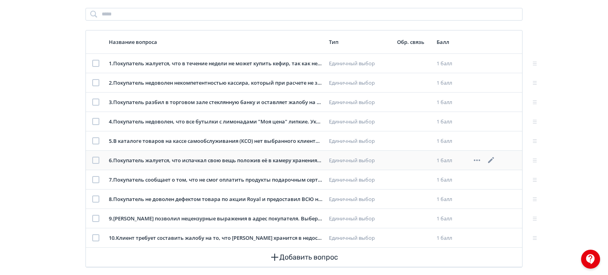
scroll to position [108, 0]
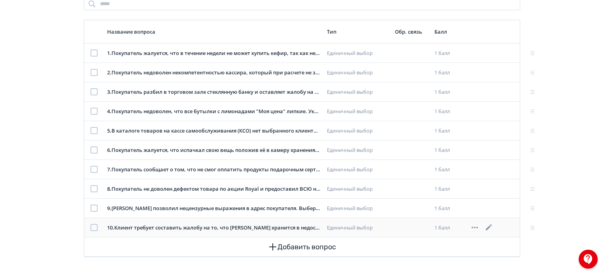
click at [487, 229] on icon at bounding box center [489, 227] width 6 height 6
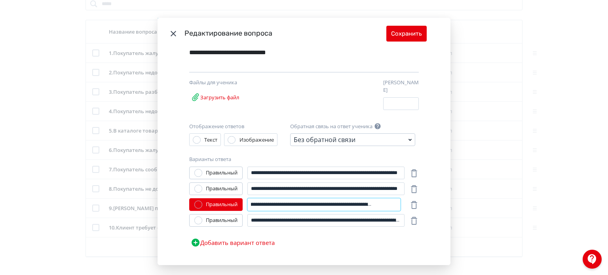
scroll to position [0, 0]
drag, startPoint x: 311, startPoint y: 202, endPoint x: 243, endPoint y: 204, distance: 68.1
click at [243, 204] on div "**********" at bounding box center [296, 204] width 215 height 13
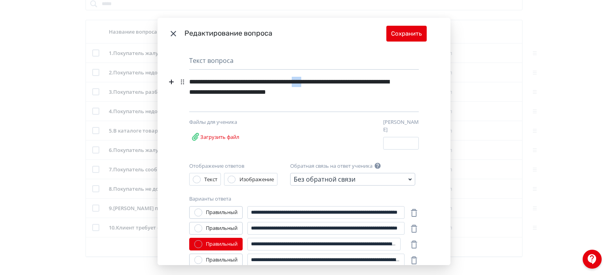
drag, startPoint x: 325, startPoint y: 82, endPoint x: 340, endPoint y: 82, distance: 15.0
click at [340, 82] on div "**********" at bounding box center [290, 86] width 202 height 25
copy div "****"
drag, startPoint x: 294, startPoint y: 34, endPoint x: 319, endPoint y: 32, distance: 24.9
click at [319, 32] on div "Редактирование вопроса" at bounding box center [285, 33] width 202 height 11
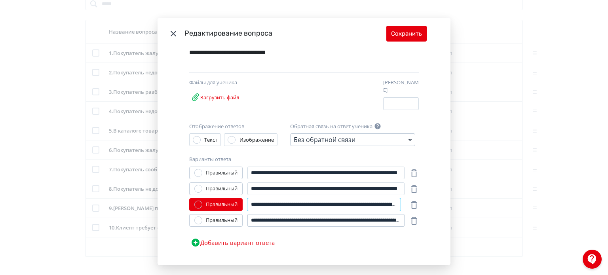
drag, startPoint x: 266, startPoint y: 203, endPoint x: 264, endPoint y: 212, distance: 9.3
click at [264, 212] on div "**********" at bounding box center [303, 209] width 229 height 84
drag, startPoint x: 307, startPoint y: 203, endPoint x: 264, endPoint y: 205, distance: 42.4
click at [264, 205] on input "**********" at bounding box center [323, 204] width 153 height 13
click at [250, 202] on input "**********" at bounding box center [323, 204] width 153 height 13
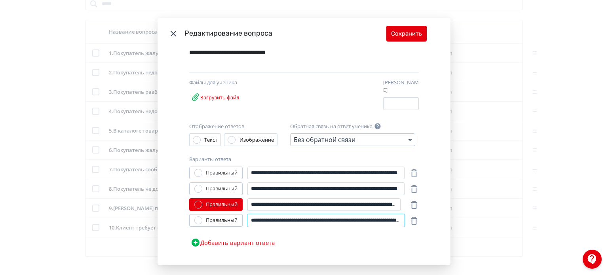
click at [250, 216] on input "**********" at bounding box center [325, 220] width 157 height 13
drag, startPoint x: 264, startPoint y: 200, endPoint x: 249, endPoint y: 204, distance: 16.0
click at [249, 204] on input "**********" at bounding box center [323, 204] width 153 height 13
click at [175, 35] on icon "Modal" at bounding box center [172, 33] width 9 height 9
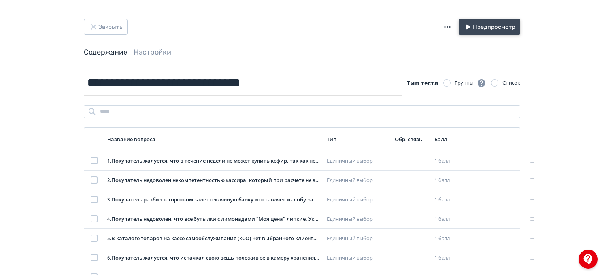
click at [497, 28] on button "Предпросмотр" at bounding box center [490, 27] width 62 height 16
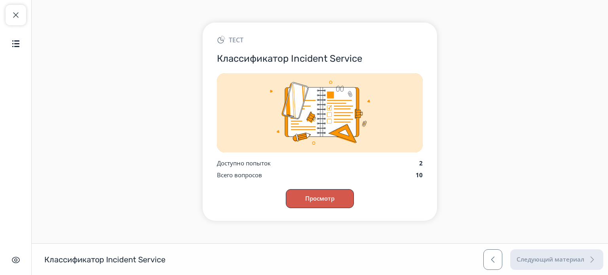
click at [306, 202] on button "Просмотр" at bounding box center [320, 198] width 68 height 19
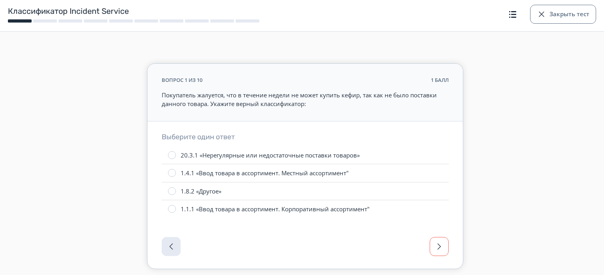
click at [443, 244] on span "button" at bounding box center [439, 246] width 9 height 9
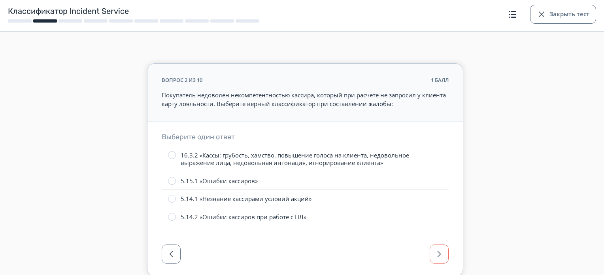
click at [443, 244] on button "button" at bounding box center [439, 253] width 19 height 19
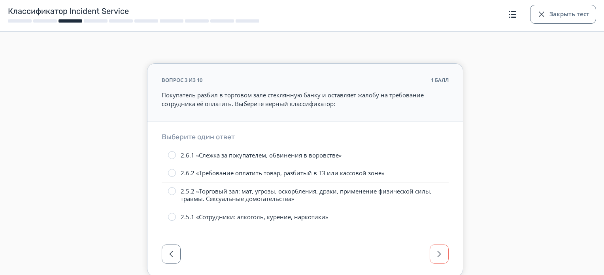
scroll to position [33, 0]
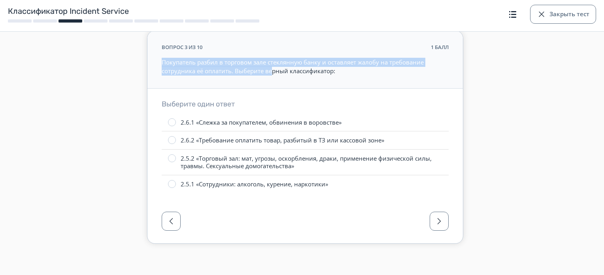
drag, startPoint x: 160, startPoint y: 63, endPoint x: 270, endPoint y: 69, distance: 110.1
click at [270, 69] on div "вопрос 3 из 10 1 балл Покупатель разбил в торговом зале стеклянную банку и оста…" at bounding box center [306, 60] width 316 height 58
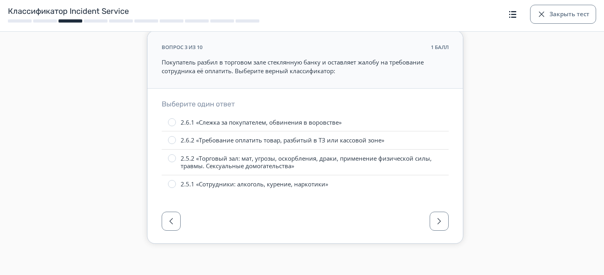
click at [317, 69] on p "Покупатель разбил в торговом зале стеклянную банку и оставляет жалобу на требов…" at bounding box center [305, 67] width 287 height 18
click at [560, 18] on button "Закрыть тест" at bounding box center [563, 14] width 66 height 19
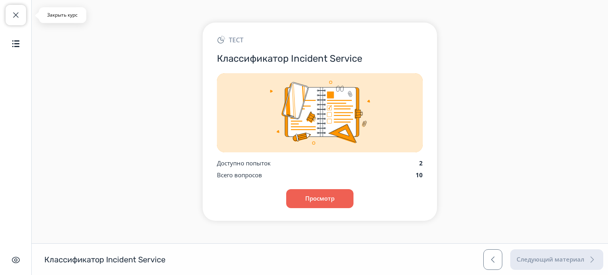
click at [14, 15] on span "button" at bounding box center [15, 14] width 9 height 9
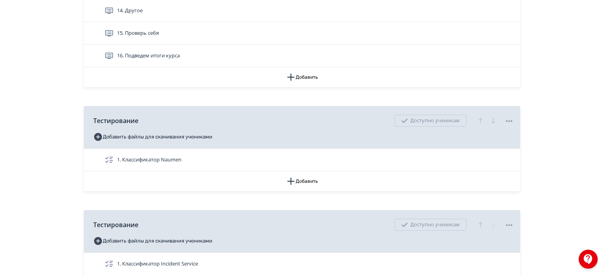
scroll to position [558, 0]
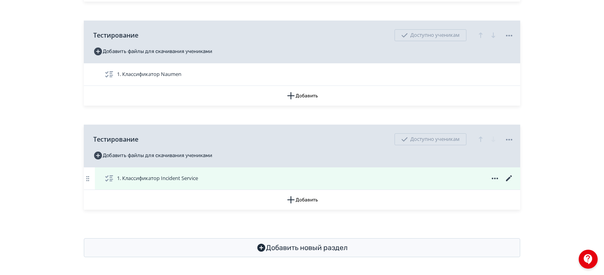
click at [508, 178] on icon at bounding box center [509, 178] width 6 height 6
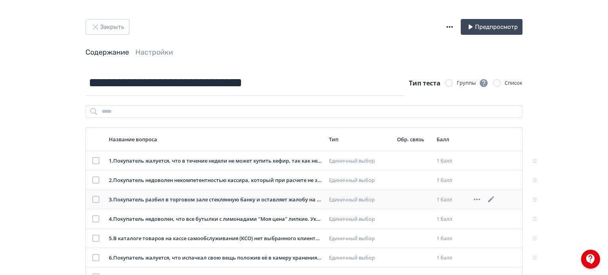
scroll to position [79, 0]
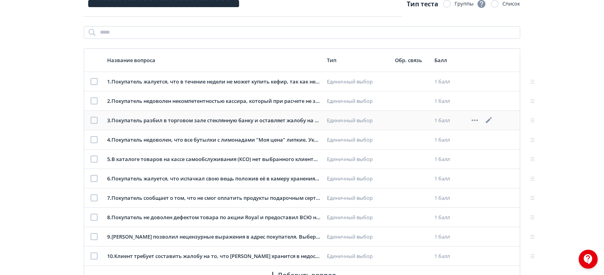
click at [487, 119] on icon at bounding box center [489, 119] width 9 height 9
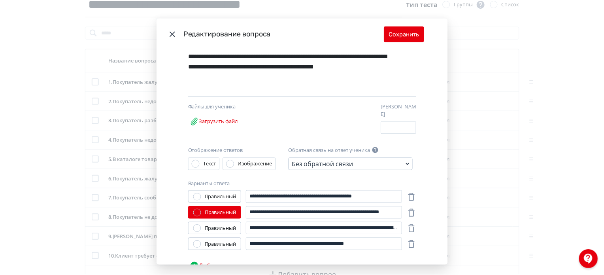
scroll to position [40, 0]
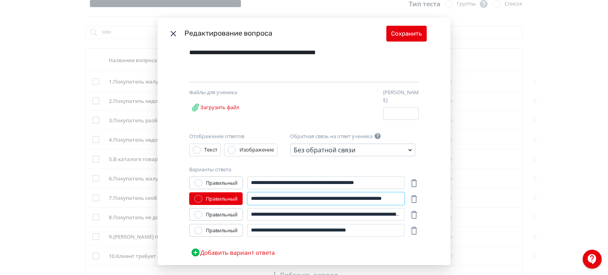
drag, startPoint x: 264, startPoint y: 193, endPoint x: 335, endPoint y: 197, distance: 70.5
click at [335, 197] on input "**********" at bounding box center [325, 198] width 157 height 13
click at [168, 34] on icon "Modal" at bounding box center [172, 33] width 9 height 9
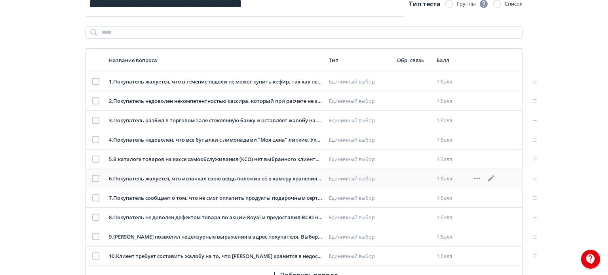
scroll to position [108, 0]
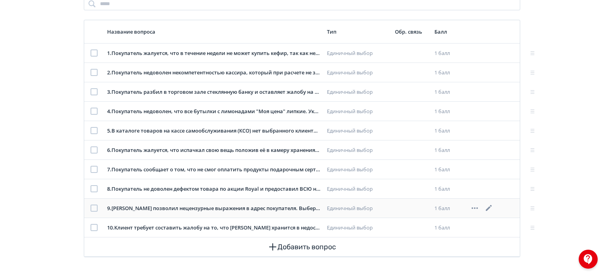
click at [487, 207] on icon at bounding box center [489, 207] width 9 height 9
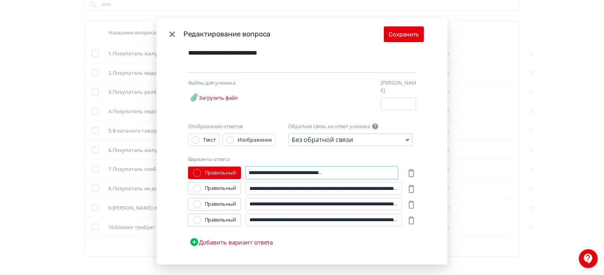
scroll to position [0, 0]
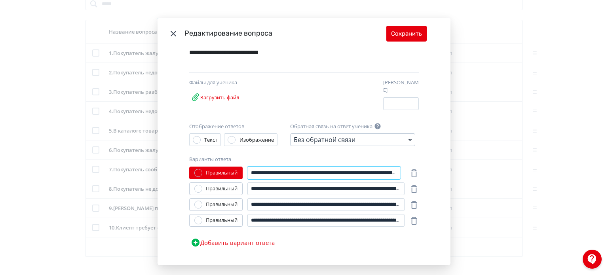
drag, startPoint x: 250, startPoint y: 170, endPoint x: 264, endPoint y: 172, distance: 14.3
click at [264, 172] on input "**********" at bounding box center [323, 173] width 153 height 13
click at [490, 246] on div "**********" at bounding box center [304, 137] width 608 height 275
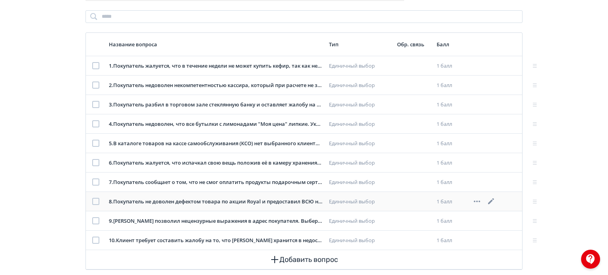
scroll to position [108, 0]
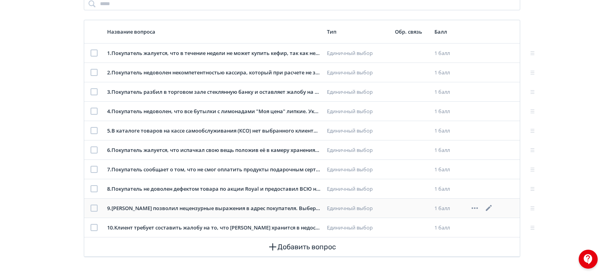
click at [486, 210] on icon at bounding box center [489, 207] width 9 height 9
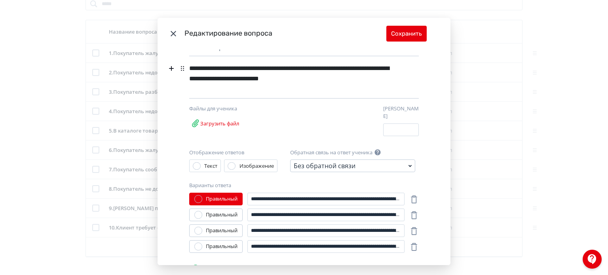
scroll to position [0, 0]
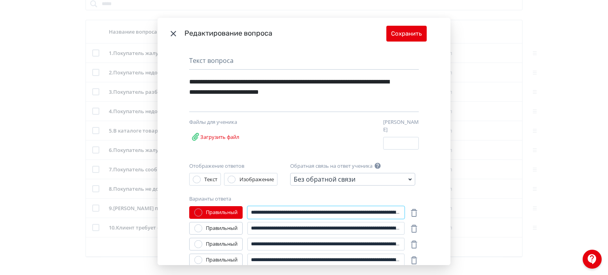
drag, startPoint x: 248, startPoint y: 208, endPoint x: 263, endPoint y: 209, distance: 14.3
click at [263, 209] on input "**********" at bounding box center [325, 212] width 157 height 13
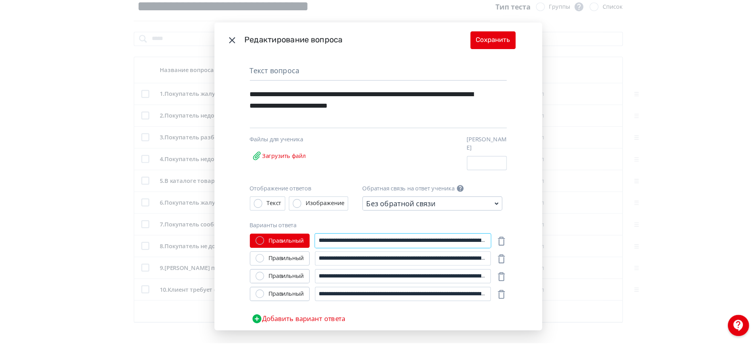
scroll to position [40, 0]
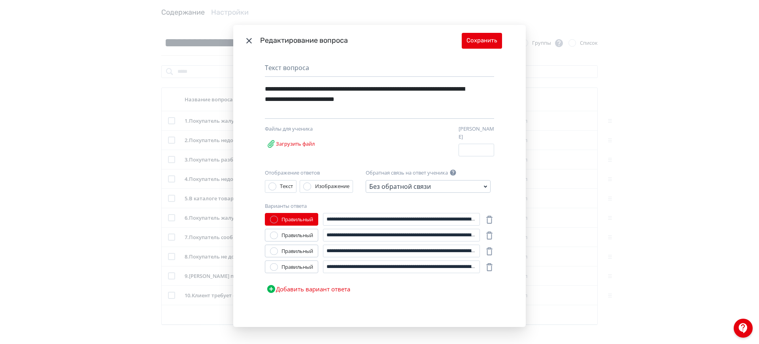
click at [495, 274] on div "**********" at bounding box center [379, 192] width 293 height 271
drag, startPoint x: 341, startPoint y: 215, endPoint x: 314, endPoint y: 220, distance: 27.4
click at [314, 220] on div "**********" at bounding box center [372, 219] width 215 height 13
click at [248, 44] on icon "Modal" at bounding box center [248, 40] width 9 height 9
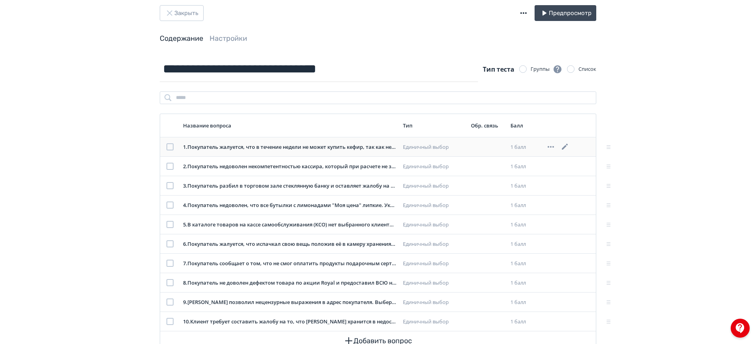
scroll to position [0, 0]
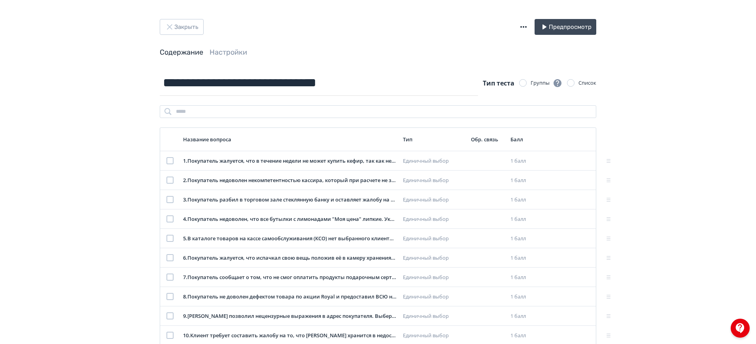
click at [218, 59] on div "Закрыть Предпросмотр Содержание Настройки" at bounding box center [378, 44] width 475 height 51
click at [225, 55] on link "Настройки" at bounding box center [229, 52] width 38 height 9
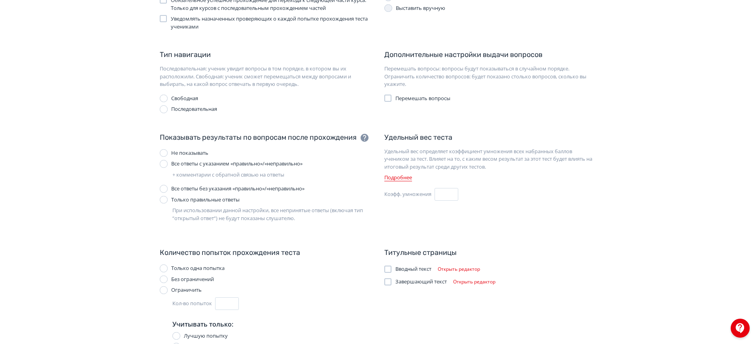
scroll to position [180, 0]
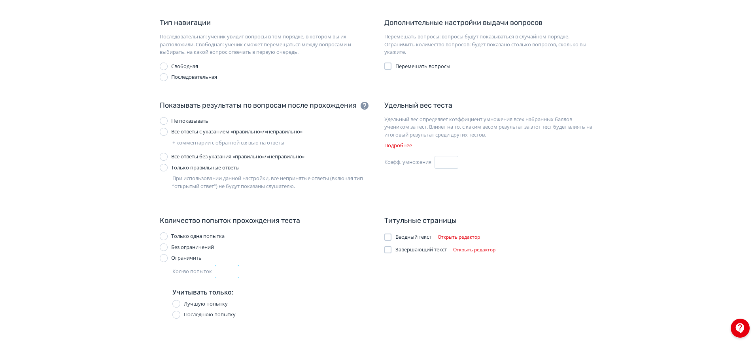
click at [226, 274] on input "*" at bounding box center [227, 271] width 24 height 13
type input "*"
click at [334, 274] on div "Количество попыток прохождения теста Только одна попытка Без ограничений Ограни…" at bounding box center [265, 270] width 225 height 110
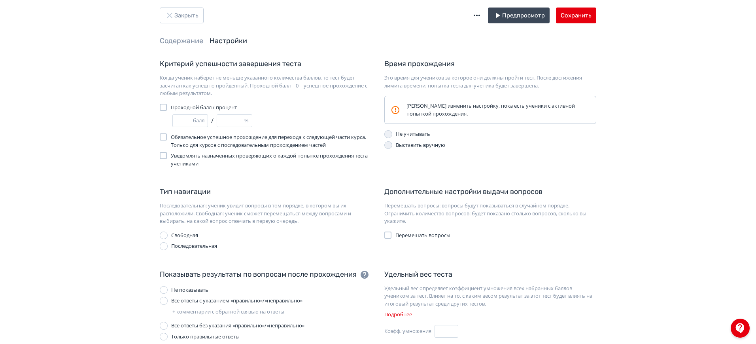
scroll to position [0, 0]
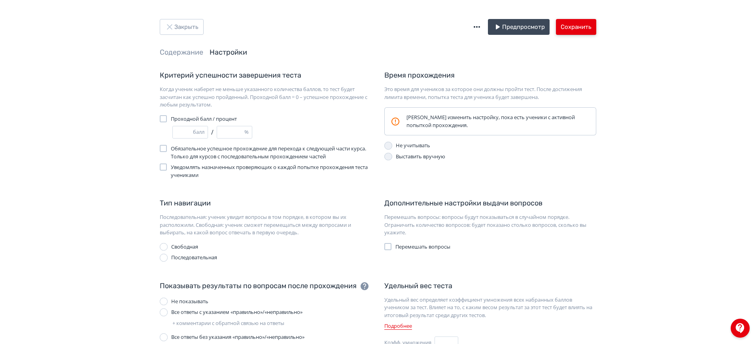
click at [562, 26] on button "Сохранить" at bounding box center [576, 27] width 40 height 16
